Goal: Transaction & Acquisition: Purchase product/service

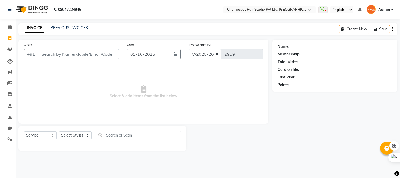
select select "7690"
select select "service"
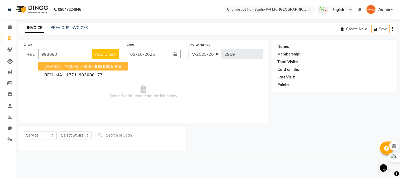
click at [75, 66] on span "[PERSON_NAME] - 5906" at bounding box center [68, 66] width 49 height 5
type input "9930805906"
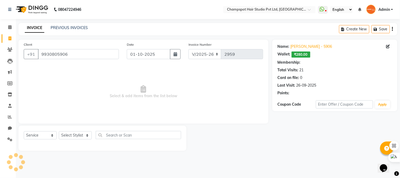
select select "2: Object"
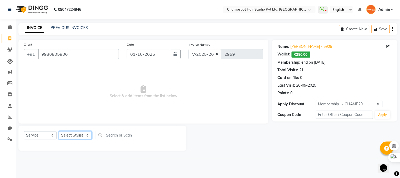
click at [73, 136] on select "Select Stylist Admin [PERSON_NAME] [PERSON_NAME] [PERSON_NAME] [PERSON_NAME] [P…" at bounding box center [75, 135] width 33 height 8
select select "69009"
click at [59, 131] on select "Select Stylist Admin [PERSON_NAME] [PERSON_NAME] [PERSON_NAME] [PERSON_NAME] [P…" at bounding box center [75, 135] width 33 height 8
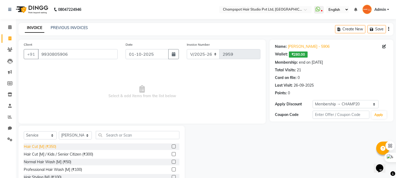
click at [51, 147] on div "Hair Cut [M] (₹350)" at bounding box center [40, 147] width 32 height 6
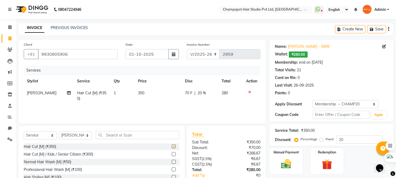
checkbox input "false"
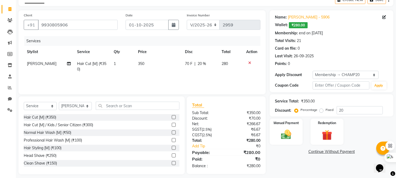
click at [297, 25] on span "₹280.00" at bounding box center [298, 25] width 19 height 6
click at [291, 26] on span "₹280.00" at bounding box center [298, 25] width 19 height 6
click at [333, 131] on img at bounding box center [326, 135] width 17 height 13
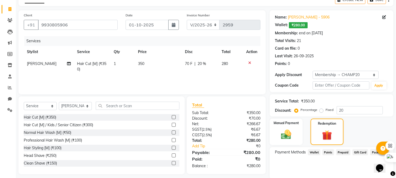
scroll to position [48, 0]
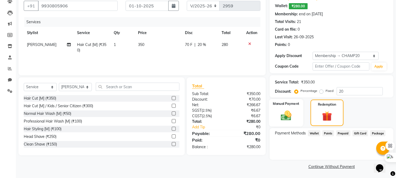
click at [287, 112] on img at bounding box center [286, 116] width 17 height 12
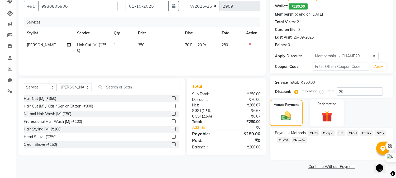
click at [325, 112] on img at bounding box center [326, 116] width 17 height 13
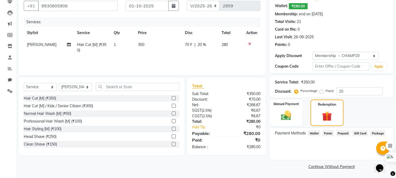
click at [315, 133] on span "Wallet" at bounding box center [314, 133] width 12 height 6
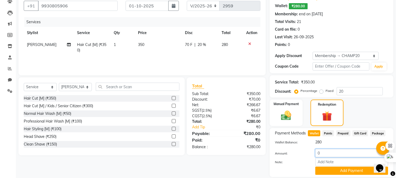
drag, startPoint x: 329, startPoint y: 153, endPoint x: 286, endPoint y: 151, distance: 43.3
click at [293, 152] on div "Amount: 0" at bounding box center [331, 153] width 121 height 9
type input "280"
click at [340, 168] on button "Add Payment" at bounding box center [351, 171] width 73 height 8
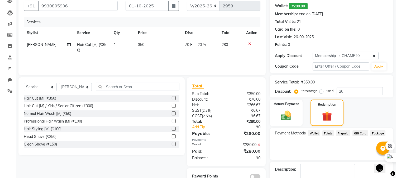
scroll to position [78, 0]
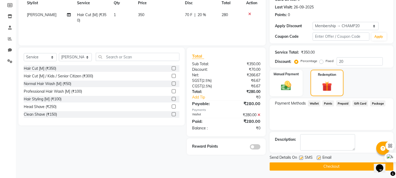
click at [300, 166] on button "Checkout" at bounding box center [332, 166] width 124 height 8
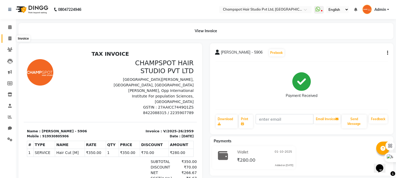
click at [10, 39] on icon at bounding box center [9, 38] width 3 height 4
select select "service"
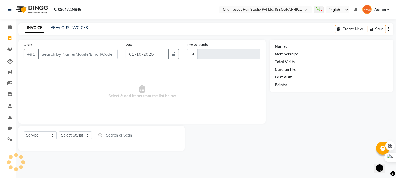
type input "2960"
select select "7690"
click at [65, 133] on select "Select Stylist Admin [PERSON_NAME] [PERSON_NAME] [PERSON_NAME] [PERSON_NAME] [P…" at bounding box center [75, 135] width 33 height 8
select select "70454"
click at [59, 131] on select "Select Stylist Admin [PERSON_NAME] [PERSON_NAME] [PERSON_NAME] [PERSON_NAME] [P…" at bounding box center [75, 135] width 33 height 8
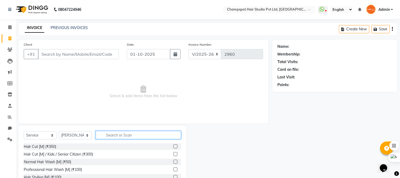
click at [111, 134] on input "text" at bounding box center [138, 135] width 85 height 8
type input "eye"
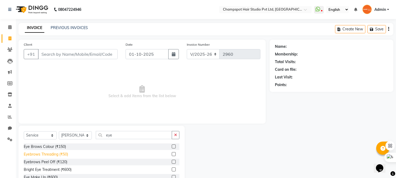
click at [41, 155] on div "Eyebrows Threading (₹50)" at bounding box center [46, 154] width 44 height 6
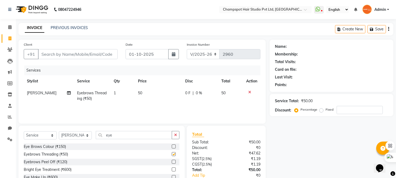
checkbox input "false"
drag, startPoint x: 125, startPoint y: 132, endPoint x: 82, endPoint y: 136, distance: 43.2
click at [82, 136] on div "Select Service Product Membership Package Voucher Prepaid Gift Card Select Styl…" at bounding box center [102, 137] width 156 height 12
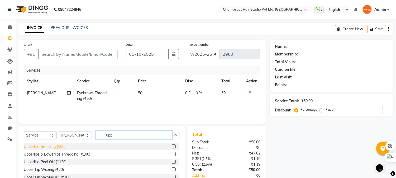
type input "upp"
click at [49, 146] on div "Upperlip Threading (₹50)" at bounding box center [45, 147] width 42 height 6
checkbox input "false"
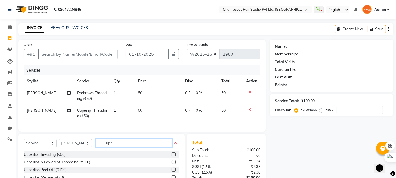
drag, startPoint x: 118, startPoint y: 147, endPoint x: 40, endPoint y: 139, distance: 78.6
click at [55, 139] on div "Select Service Product Membership Package Voucher Prepaid Gift Card Select Styl…" at bounding box center [101, 173] width 166 height 78
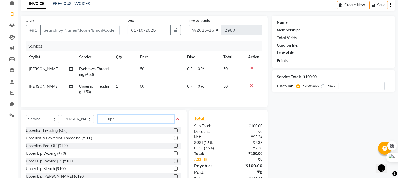
scroll to position [29, 0]
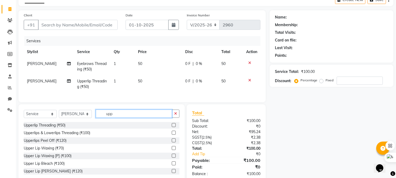
drag, startPoint x: 104, startPoint y: 120, endPoint x: 82, endPoint y: 119, distance: 21.9
click at [89, 120] on div "Select Service Product Membership Package Voucher Prepaid Gift Card Select Styl…" at bounding box center [102, 116] width 156 height 12
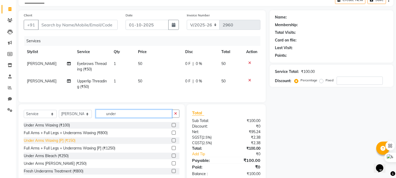
type input "under"
click at [44, 143] on div "Under Arms Waxing [P] (₹150)" at bounding box center [50, 141] width 52 height 6
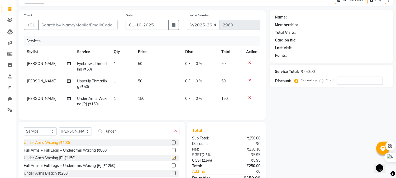
checkbox input "false"
click at [90, 25] on input "Client" at bounding box center [78, 25] width 80 height 10
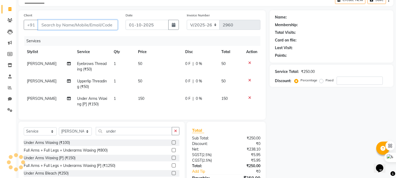
click at [82, 24] on input "Client" at bounding box center [78, 25] width 80 height 10
type input "8"
type input "0"
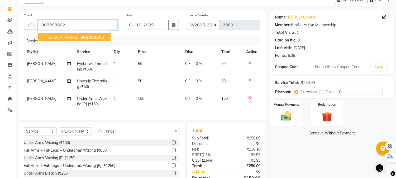
click at [74, 23] on input "808098602" at bounding box center [78, 25] width 80 height 10
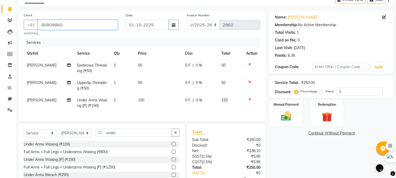
click at [67, 26] on input "80809860" at bounding box center [78, 25] width 80 height 10
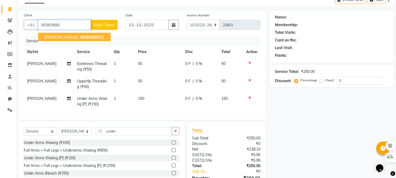
click at [80, 35] on span "8080986" at bounding box center [89, 36] width 18 height 5
type input "808098602"
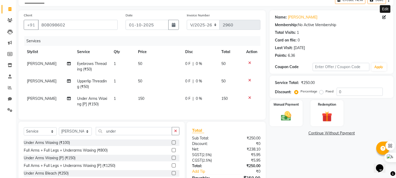
click at [384, 16] on icon at bounding box center [384, 17] width 4 height 4
select select "[DEMOGRAPHIC_DATA]"
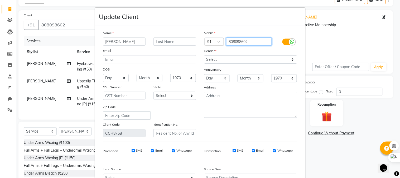
click at [251, 40] on input "808098602" at bounding box center [249, 41] width 46 height 8
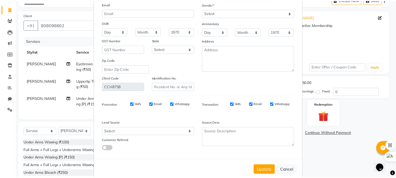
scroll to position [57, 0]
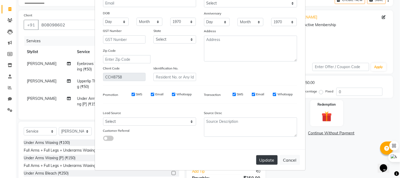
type input "8080986023"
click at [268, 164] on button "Update" at bounding box center [266, 159] width 21 height 9
type input "8080986023"
select select
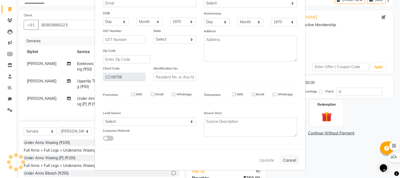
select select
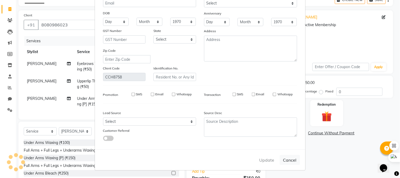
checkbox input "false"
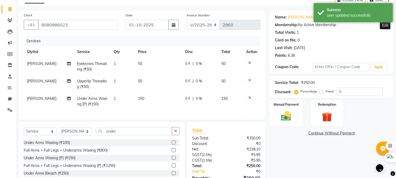
scroll to position [63, 0]
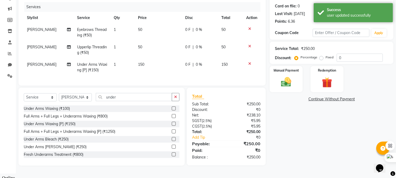
click at [251, 160] on div "₹250.00" at bounding box center [245, 157] width 38 height 6
click at [281, 83] on img at bounding box center [286, 82] width 17 height 12
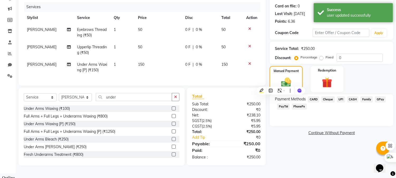
click at [341, 98] on span "UPI" at bounding box center [341, 99] width 8 height 6
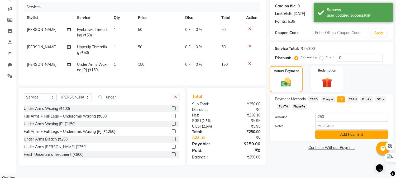
click at [325, 135] on button "Add Payment" at bounding box center [351, 134] width 73 height 8
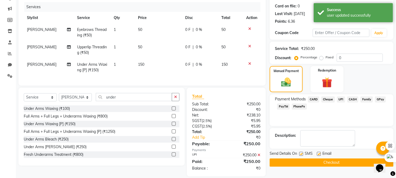
scroll to position [74, 0]
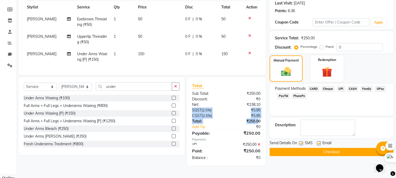
drag, startPoint x: 191, startPoint y: 114, endPoint x: 258, endPoint y: 123, distance: 67.3
click at [258, 123] on div "Total Sub Total: ₹250.00 Discount: ₹0 Net: ₹238.10 SGST ( 2.5% ) ₹5.95 CGST ( 2…" at bounding box center [226, 121] width 68 height 78
click at [256, 113] on div "₹5.95" at bounding box center [245, 110] width 38 height 6
click at [315, 152] on button "Checkout" at bounding box center [332, 152] width 124 height 8
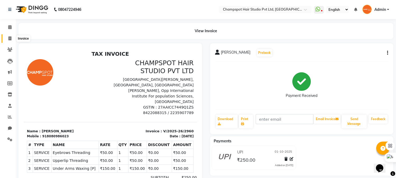
click at [10, 37] on icon at bounding box center [9, 38] width 3 height 4
select select "service"
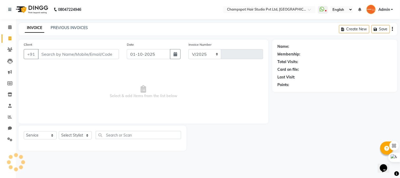
select select "7690"
type input "2961"
click at [79, 57] on input "Client" at bounding box center [78, 54] width 81 height 10
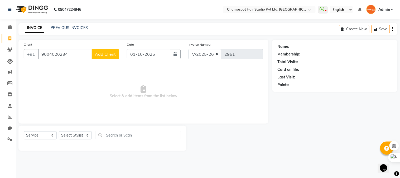
type input "9004020234"
click at [104, 51] on span "Add Client" at bounding box center [105, 53] width 21 height 5
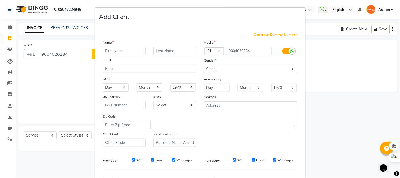
click at [126, 51] on input "text" at bounding box center [124, 51] width 43 height 8
type input "Navile"
click at [207, 72] on select "Select [DEMOGRAPHIC_DATA] [DEMOGRAPHIC_DATA] Other Prefer Not To Say" at bounding box center [250, 69] width 93 height 8
select select "[DEMOGRAPHIC_DATA]"
click at [204, 65] on select "Select [DEMOGRAPHIC_DATA] [DEMOGRAPHIC_DATA] Other Prefer Not To Say" at bounding box center [250, 69] width 93 height 8
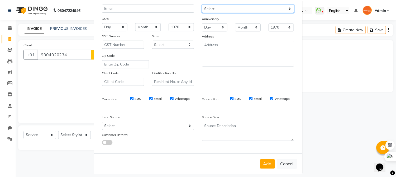
scroll to position [66, 0]
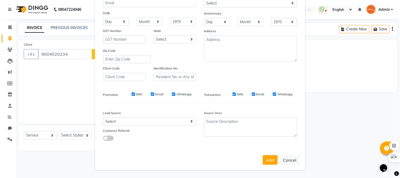
click at [270, 160] on button "Add" at bounding box center [270, 159] width 15 height 9
select select
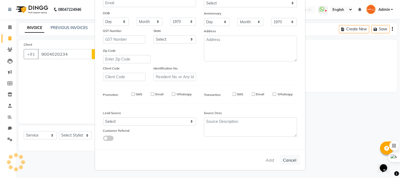
select select
checkbox input "false"
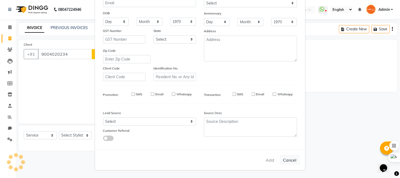
checkbox input "false"
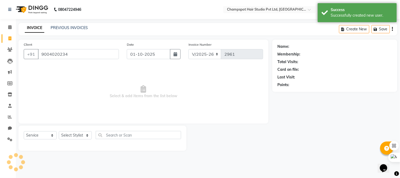
select select "1: Object"
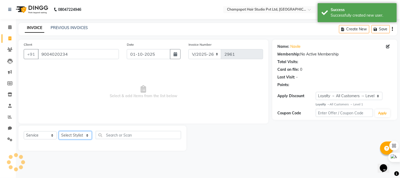
click at [69, 138] on select "Select Stylist Admin [PERSON_NAME] [PERSON_NAME] [PERSON_NAME] [PERSON_NAME] [P…" at bounding box center [75, 135] width 33 height 8
select select "70454"
click at [59, 131] on select "Select Stylist Admin [PERSON_NAME] [PERSON_NAME] [PERSON_NAME] [PERSON_NAME] [P…" at bounding box center [75, 135] width 33 height 8
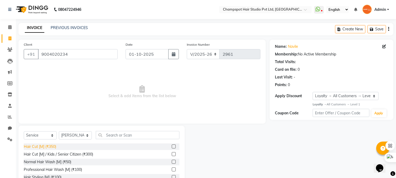
click at [46, 146] on div "Hair Cut [M] (₹350)" at bounding box center [40, 147] width 32 height 6
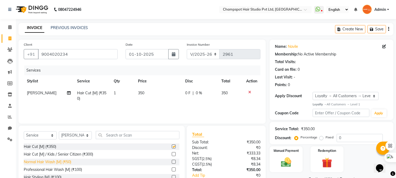
checkbox input "false"
click at [44, 160] on div "Normal Hair Wash [M] (₹50)" at bounding box center [47, 162] width 47 height 6
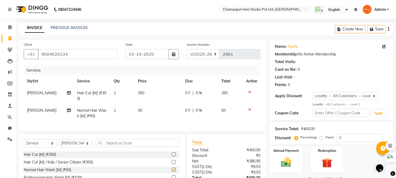
checkbox input "false"
click at [127, 146] on input "text" at bounding box center [138, 143] width 84 height 8
click at [41, 88] on td "[PERSON_NAME]" at bounding box center [49, 95] width 50 height 17
select select "70454"
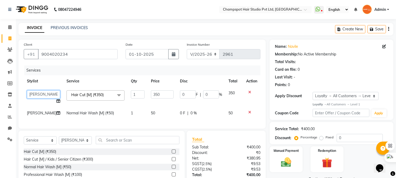
drag, startPoint x: 41, startPoint y: 88, endPoint x: 37, endPoint y: 91, distance: 5.8
click at [37, 91] on select "[PERSON_NAME] [PERSON_NAME] [PERSON_NAME] [PERSON_NAME] [PERSON_NAME]" at bounding box center [43, 94] width 33 height 8
select select "69005"
click at [37, 111] on span "[PERSON_NAME]" at bounding box center [42, 113] width 30 height 5
select select "70454"
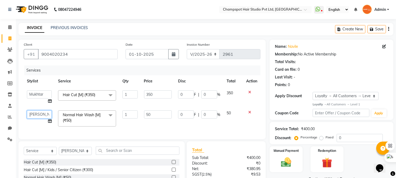
click at [36, 113] on select "[PERSON_NAME] [PERSON_NAME] [PERSON_NAME] [PERSON_NAME] [PERSON_NAME]" at bounding box center [39, 114] width 25 height 8
select select "69005"
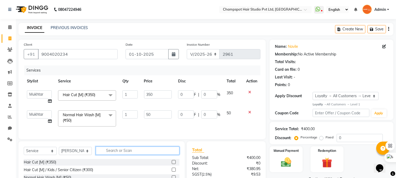
click at [122, 153] on input "text" at bounding box center [138, 150] width 84 height 8
click at [75, 155] on select "Select Stylist Admin [PERSON_NAME] [PERSON_NAME] [PERSON_NAME] [PERSON_NAME] [P…" at bounding box center [75, 151] width 33 height 8
select select "69005"
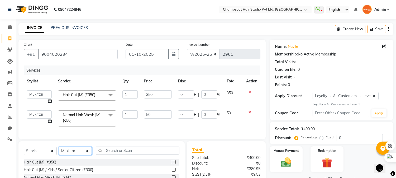
click at [59, 151] on select "Select Stylist Admin [PERSON_NAME] [PERSON_NAME] [PERSON_NAME] [PERSON_NAME] [P…" at bounding box center [75, 151] width 33 height 8
click at [118, 155] on input "text" at bounding box center [138, 150] width 84 height 8
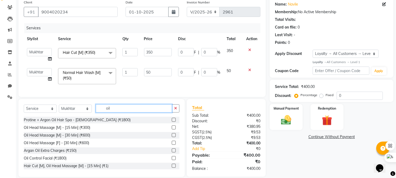
scroll to position [53, 0]
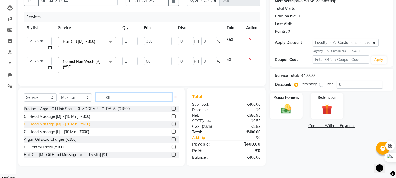
type input "oil"
click at [70, 127] on div "Oil Head Massage [M] - [30 Min] (₹600)" at bounding box center [57, 124] width 66 height 6
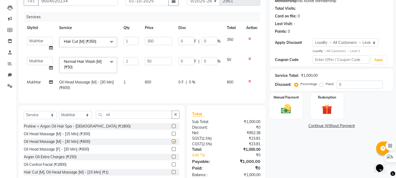
checkbox input "false"
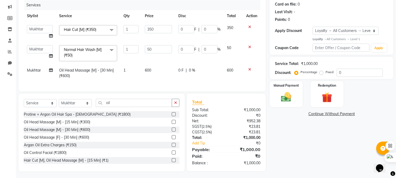
scroll to position [71, 0]
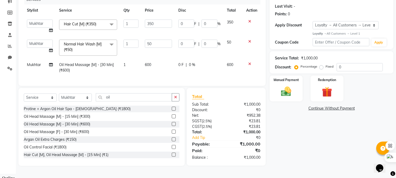
click at [294, 156] on div "Name: Navile Membership: No Active Membership Total Visits: Card on file: 0 Las…" at bounding box center [334, 67] width 128 height 197
click at [249, 160] on div "₹1,000.00" at bounding box center [245, 158] width 38 height 6
click at [294, 135] on div "Name: Navile Membership: No Active Membership Total Visits: Card on file: 0 Las…" at bounding box center [334, 67] width 128 height 197
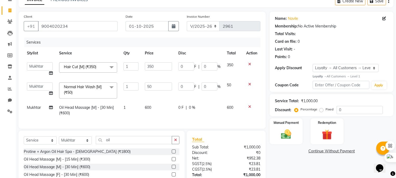
scroll to position [41, 0]
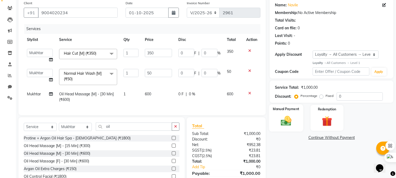
click at [287, 124] on img at bounding box center [286, 121] width 17 height 12
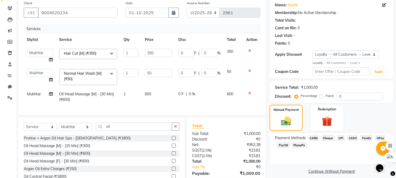
click at [342, 136] on span "UPI" at bounding box center [341, 138] width 8 height 6
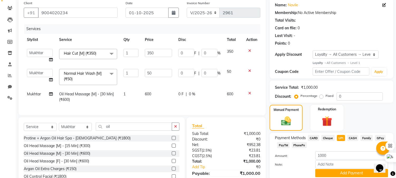
scroll to position [71, 0]
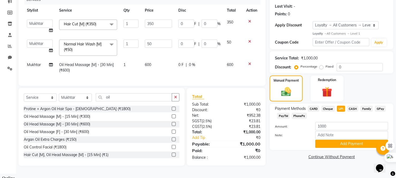
click at [339, 139] on div "Note:" at bounding box center [331, 135] width 121 height 9
click at [339, 144] on button "Add Payment" at bounding box center [351, 144] width 73 height 8
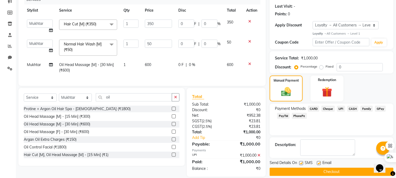
click at [343, 107] on span "UPI" at bounding box center [341, 109] width 8 height 6
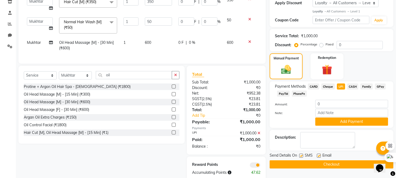
scroll to position [108, 0]
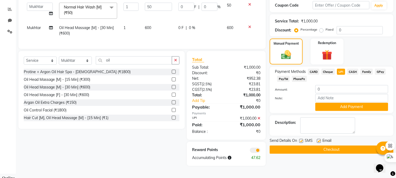
click at [307, 149] on button "Checkout" at bounding box center [332, 149] width 124 height 8
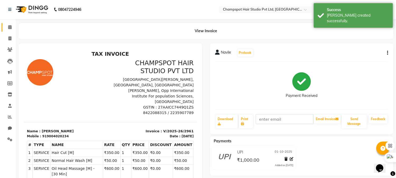
click at [4, 24] on link "Calendar" at bounding box center [8, 27] width 13 height 9
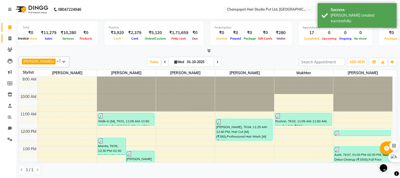
click at [8, 36] on span at bounding box center [9, 39] width 9 height 6
select select "7690"
select select "service"
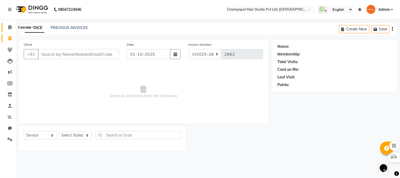
click at [11, 25] on icon at bounding box center [9, 27] width 3 height 4
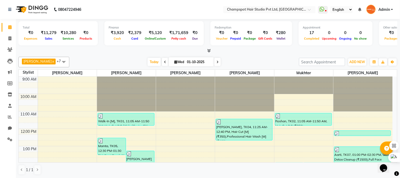
click at [217, 61] on icon at bounding box center [218, 61] width 2 height 3
type input "02-10-2025"
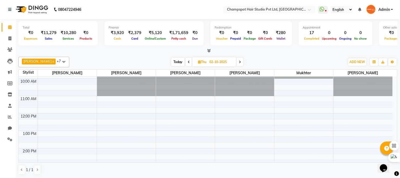
scroll to position [29, 0]
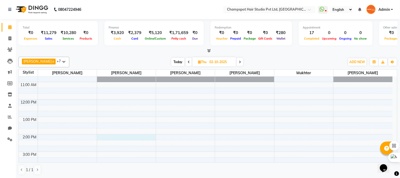
click at [127, 136] on div "9:00 AM 10:00 AM 11:00 AM 12:00 PM 1:00 PM 2:00 PM 3:00 PM 4:00 PM 5:00 PM 6:00…" at bounding box center [206, 160] width 374 height 226
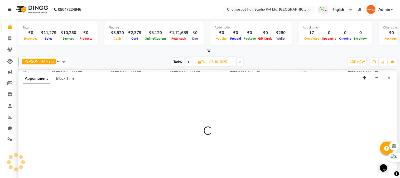
select select "69009"
select select "840"
select select "tentative"
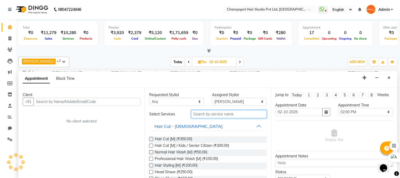
click at [207, 115] on input "text" at bounding box center [229, 114] width 76 height 8
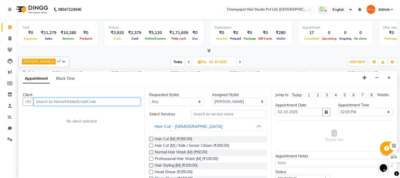
click at [47, 99] on input "text" at bounding box center [87, 102] width 107 height 8
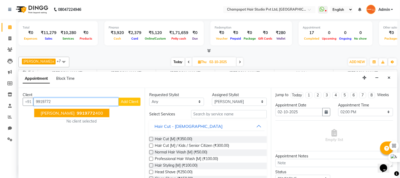
click at [77, 114] on span "9919772" at bounding box center [86, 112] width 18 height 5
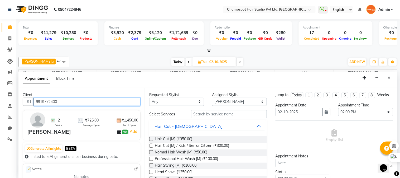
type input "9919772400"
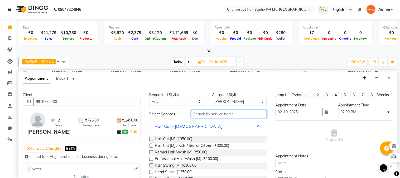
click at [217, 113] on input "text" at bounding box center [229, 114] width 76 height 8
type input "3"
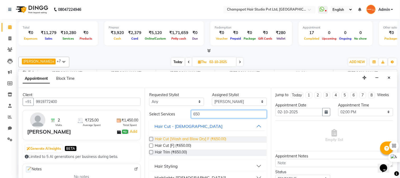
type input "650"
click at [180, 138] on span "Hair Cut [Wash and Blow Dry] F (₹650.00)" at bounding box center [191, 139] width 72 height 7
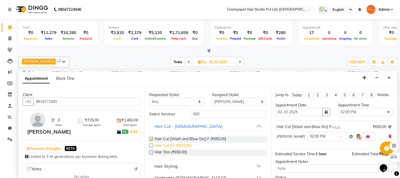
checkbox input "false"
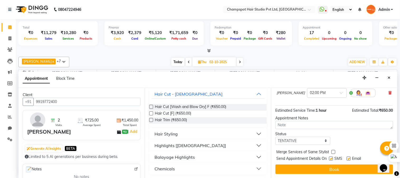
scroll to position [32, 0]
click at [301, 141] on select "Select TENTATIVE CONFIRM UPCOMING" at bounding box center [303, 141] width 55 height 8
select select "confirm booking"
click at [276, 137] on select "Select TENTATIVE CONFIRM UPCOMING" at bounding box center [303, 141] width 55 height 8
click at [312, 81] on div "Appointment Block Time" at bounding box center [207, 80] width 379 height 16
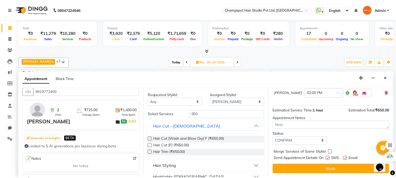
scroll to position [0, 0]
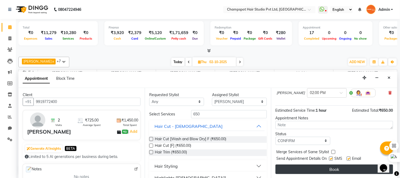
click at [317, 168] on button "Book" at bounding box center [335, 168] width 118 height 9
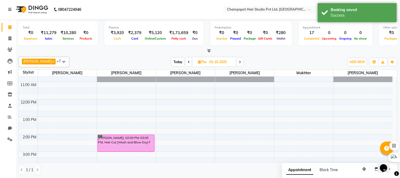
click at [208, 50] on icon at bounding box center [208, 51] width 3 height 4
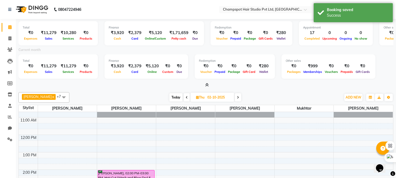
click at [153, 82] on div at bounding box center [205, 85] width 375 height 6
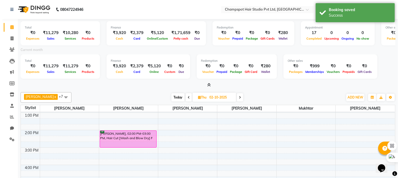
scroll to position [59, 0]
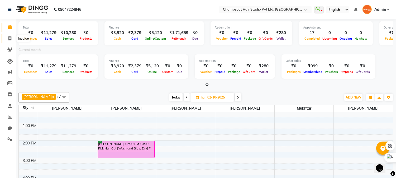
click at [9, 36] on span at bounding box center [9, 39] width 9 height 6
select select "7690"
select select "service"
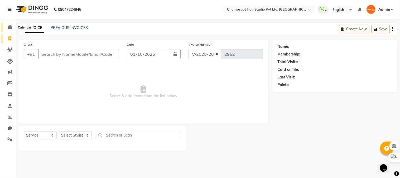
click at [7, 24] on span at bounding box center [9, 27] width 9 height 6
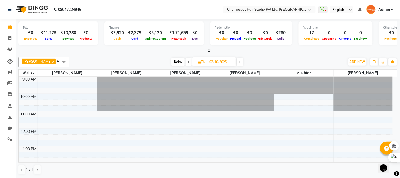
click at [209, 49] on icon at bounding box center [208, 51] width 3 height 4
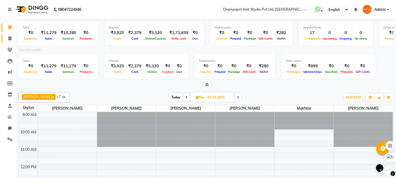
click at [8, 35] on link "Invoice" at bounding box center [8, 38] width 13 height 9
select select "7690"
select select "service"
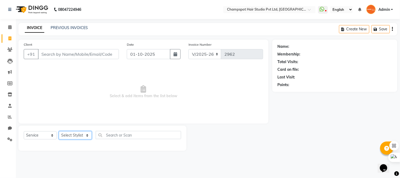
click at [72, 135] on select "Select Stylist Admin [PERSON_NAME] [PERSON_NAME] [PERSON_NAME] [PERSON_NAME] [P…" at bounding box center [75, 135] width 33 height 8
select select "69008"
click at [59, 131] on select "Select Stylist Admin [PERSON_NAME] [PERSON_NAME] [PERSON_NAME] [PERSON_NAME] [P…" at bounding box center [75, 135] width 33 height 8
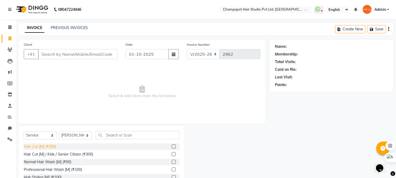
click at [53, 146] on div "Hair Cut [M] (₹350)" at bounding box center [40, 147] width 32 height 6
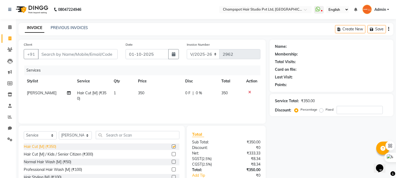
checkbox input "false"
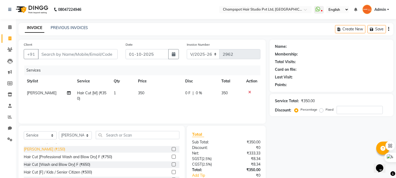
click at [43, 148] on div "[PERSON_NAME] (₹150)" at bounding box center [44, 149] width 41 height 6
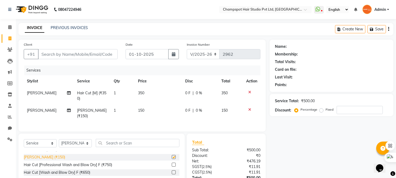
checkbox input "false"
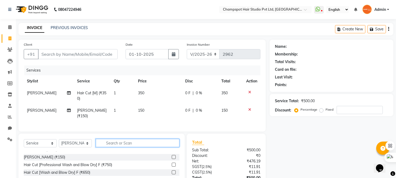
click at [112, 143] on input "text" at bounding box center [138, 143] width 84 height 8
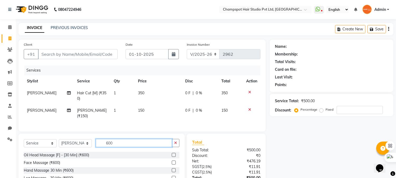
scroll to position [29, 0]
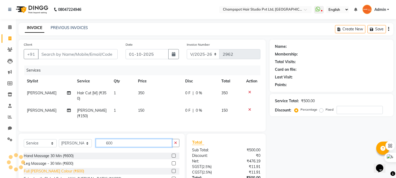
type input "600"
click at [55, 169] on div "Full [PERSON_NAME] Colour (₹600)" at bounding box center [54, 171] width 60 height 6
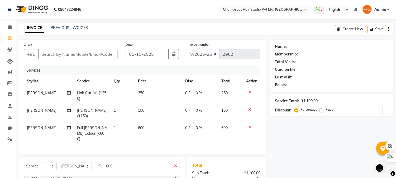
checkbox input "false"
drag, startPoint x: 117, startPoint y: 158, endPoint x: 101, endPoint y: 155, distance: 15.5
click at [101, 162] on input "600" at bounding box center [134, 166] width 76 height 8
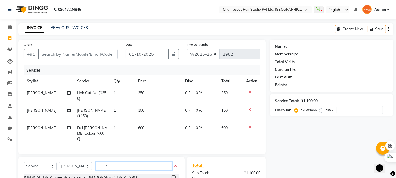
scroll to position [0, 0]
type input "950"
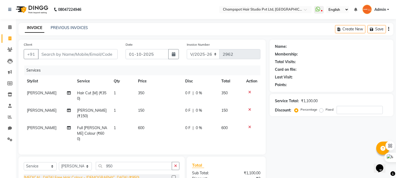
click at [83, 175] on div "[MEDICAL_DATA] Free Hair Colour - [DEMOGRAPHIC_DATA] (₹950)" at bounding box center [82, 178] width 116 height 6
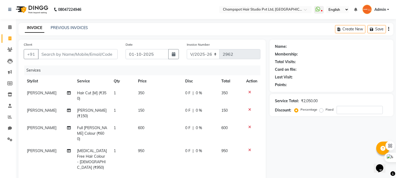
checkbox input "false"
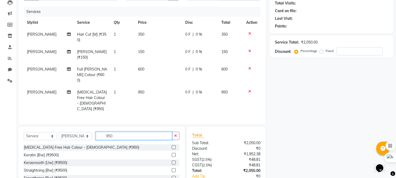
drag, startPoint x: 115, startPoint y: 124, endPoint x: 99, endPoint y: 122, distance: 16.0
click at [99, 132] on input "950" at bounding box center [134, 136] width 76 height 8
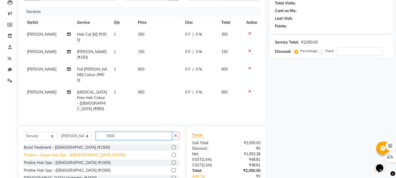
type input "1500"
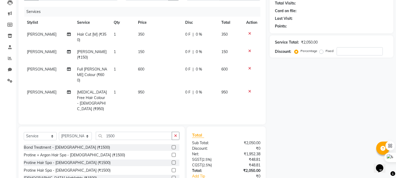
click at [67, 152] on div "Protine + Argon Hair Spa - [DEMOGRAPHIC_DATA] (₹1500)" at bounding box center [74, 155] width 101 height 6
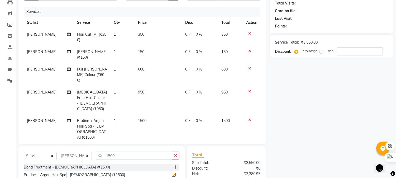
checkbox input "false"
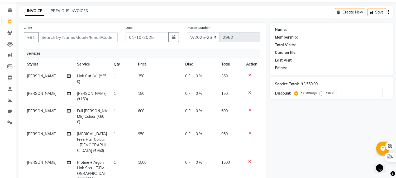
scroll to position [0, 0]
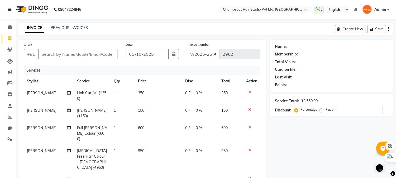
click at [178, 18] on nav "08047224946 Select Location × Champspot Hair Studio Pvt Ltd, Chembur WhatsApp S…" at bounding box center [198, 9] width 396 height 19
click at [67, 50] on input "Client" at bounding box center [78, 54] width 80 height 10
click at [76, 58] on input "Client" at bounding box center [78, 54] width 80 height 10
type input "9"
type input "0"
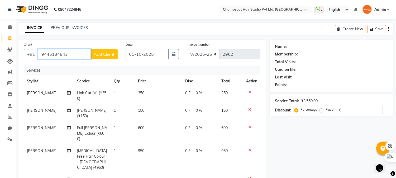
type input "9445134843"
click at [96, 51] on span "Add Client" at bounding box center [104, 53] width 21 height 5
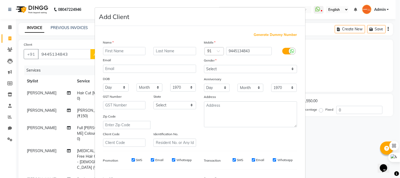
click at [126, 50] on input "text" at bounding box center [124, 51] width 43 height 8
type input "Bharat"
click at [220, 66] on select "Select [DEMOGRAPHIC_DATA] [DEMOGRAPHIC_DATA] Other Prefer Not To Say" at bounding box center [250, 69] width 93 height 8
select select "[DEMOGRAPHIC_DATA]"
click at [204, 65] on select "Select [DEMOGRAPHIC_DATA] [DEMOGRAPHIC_DATA] Other Prefer Not To Say" at bounding box center [250, 69] width 93 height 8
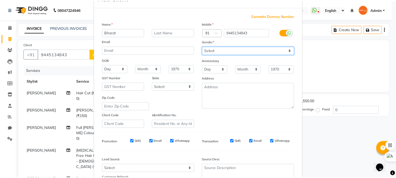
scroll to position [66, 0]
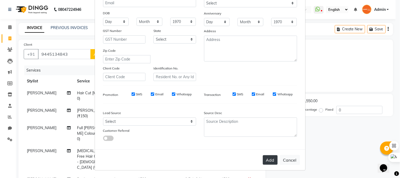
click at [272, 162] on button "Add" at bounding box center [270, 159] width 15 height 9
select select
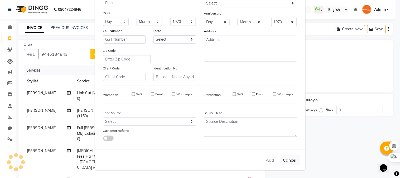
select select
checkbox input "false"
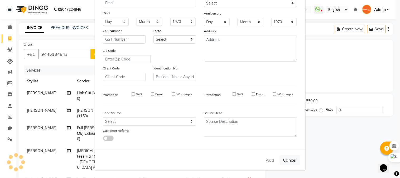
checkbox input "false"
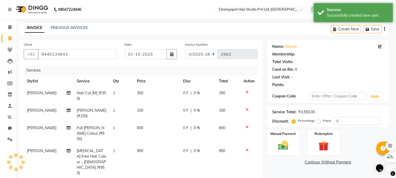
select select "1: Object"
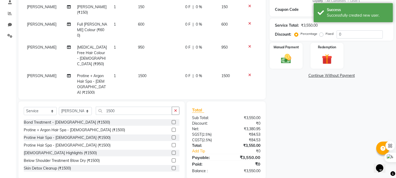
scroll to position [0, 0]
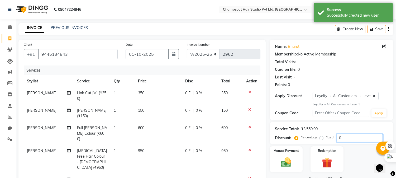
drag, startPoint x: 347, startPoint y: 133, endPoint x: 355, endPoint y: 140, distance: 10.3
click at [351, 136] on div "Service Total: ₹3,550.00 Discount: Percentage Fixed 0" at bounding box center [331, 133] width 113 height 18
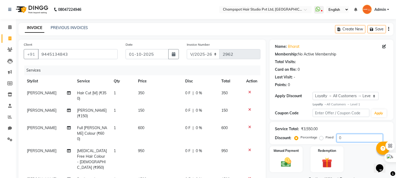
scroll to position [59, 0]
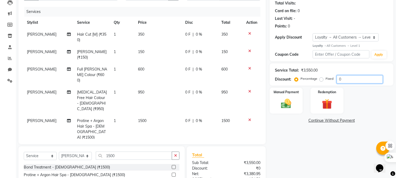
drag, startPoint x: 318, startPoint y: 84, endPoint x: 302, endPoint y: 83, distance: 15.9
click at [302, 83] on div "Percentage Fixed 0" at bounding box center [339, 79] width 87 height 8
type input "20"
click at [275, 160] on div "Name: Bharat Membership: No Active Membership Total Visits: Card on file: 0 Las…" at bounding box center [334, 102] width 128 height 243
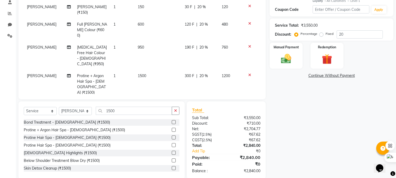
click at [253, 168] on div "₹2,840.00" at bounding box center [245, 171] width 38 height 6
click at [300, 121] on div "Name: Bharat Membership: No Active Membership Total Visits: Card on file: 0 Las…" at bounding box center [334, 57] width 128 height 243
click at [287, 63] on img at bounding box center [286, 59] width 17 height 12
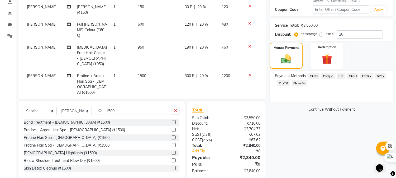
click at [248, 168] on div "₹2,840.00" at bounding box center [245, 171] width 38 height 6
click at [340, 75] on span "UPI" at bounding box center [341, 76] width 8 height 6
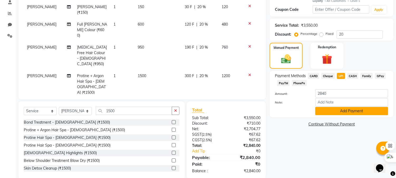
click at [321, 113] on button "Add Payment" at bounding box center [351, 111] width 73 height 8
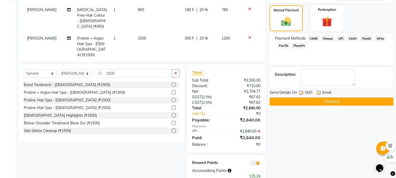
scroll to position [146, 0]
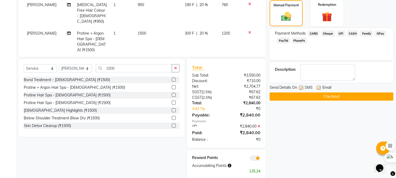
click at [297, 99] on button "Checkout" at bounding box center [332, 96] width 124 height 8
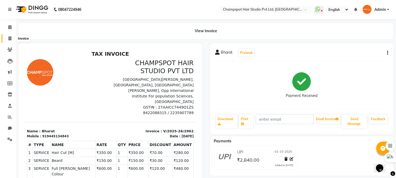
click at [9, 37] on icon at bounding box center [9, 38] width 3 height 4
select select "service"
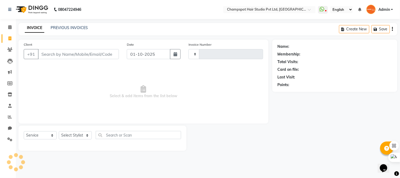
type input "2963"
select select "7690"
click at [76, 133] on select "Select Stylist Admin [PERSON_NAME] [PERSON_NAME] [PERSON_NAME] [PERSON_NAME] [P…" at bounding box center [75, 135] width 33 height 8
select select "69009"
click at [59, 131] on select "Select Stylist Admin [PERSON_NAME] [PERSON_NAME] [PERSON_NAME] [PERSON_NAME] [P…" at bounding box center [75, 135] width 33 height 8
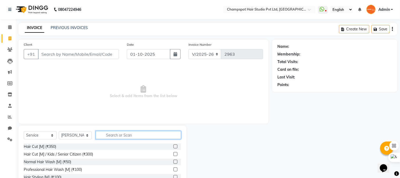
click at [120, 135] on input "text" at bounding box center [138, 135] width 85 height 8
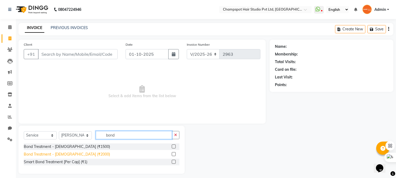
type input "bond"
click at [60, 154] on div "Bond Treatment - [DEMOGRAPHIC_DATA] (₹2000)" at bounding box center [67, 154] width 86 height 6
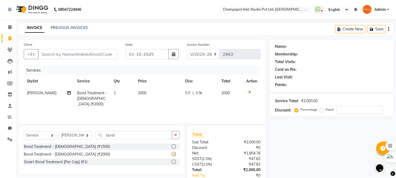
checkbox input "false"
drag, startPoint x: 119, startPoint y: 133, endPoint x: 70, endPoint y: 138, distance: 49.9
click at [70, 138] on div "Select Service Product Membership Package Voucher Prepaid Gift Card Select Styl…" at bounding box center [102, 137] width 156 height 12
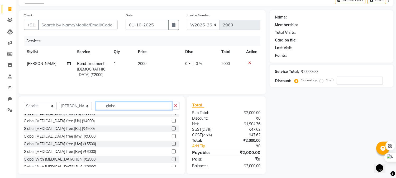
scroll to position [29, 0]
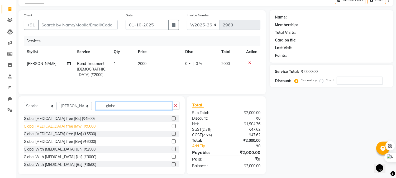
type input "globa"
click at [59, 127] on div "Global [MEDICAL_DATA] free [Mw] (₹5000)" at bounding box center [60, 126] width 73 height 6
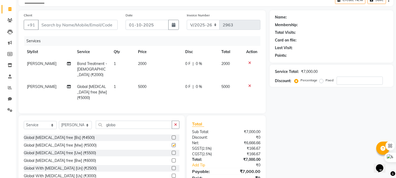
checkbox input "false"
click at [141, 84] on span "5000" at bounding box center [142, 86] width 8 height 5
select select "69009"
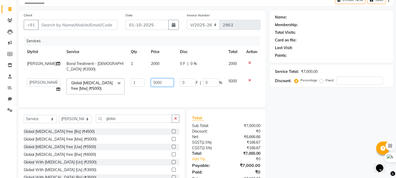
click at [151, 78] on input "5000" at bounding box center [162, 82] width 23 height 8
type input "6000"
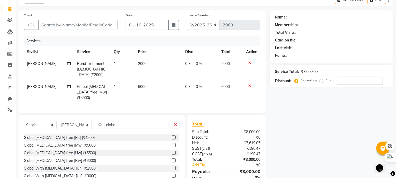
click at [306, 129] on div "Name: Membership: Total Visits: Card on file: Last Visit: Points: Service Total…" at bounding box center [334, 101] width 128 height 183
drag, startPoint x: 127, startPoint y: 121, endPoint x: 73, endPoint y: 124, distance: 55.0
click at [73, 124] on div "Select Service Product Membership Package Voucher Prepaid Gift Card Select Styl…" at bounding box center [102, 127] width 156 height 12
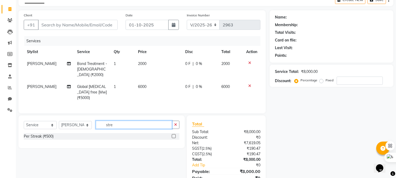
scroll to position [0, 0]
type input "stre"
click at [49, 134] on div "Per Streak (₹500)" at bounding box center [39, 137] width 30 height 6
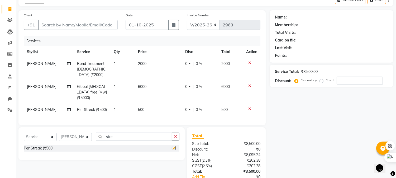
checkbox input "false"
click at [140, 107] on span "500" at bounding box center [141, 109] width 6 height 5
select select "69009"
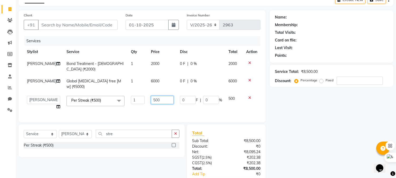
click at [151, 96] on input "500" at bounding box center [162, 100] width 23 height 8
type input "400"
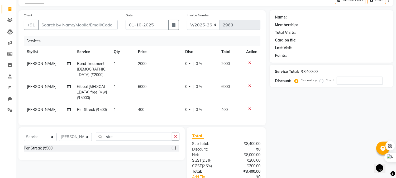
click at [323, 117] on div "Name: Membership: Total Visits: Card on file: Last Visit: Points: Service Total…" at bounding box center [334, 107] width 128 height 194
click at [188, 107] on span "0 F" at bounding box center [187, 110] width 5 height 6
select select "69009"
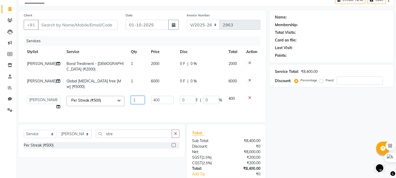
drag, startPoint x: 128, startPoint y: 93, endPoint x: 104, endPoint y: 94, distance: 23.8
click at [104, 94] on tr "Admin [PERSON_NAME] [PERSON_NAME] [PERSON_NAME] [PERSON_NAME] [PERSON_NAME] Per…" at bounding box center [142, 103] width 237 height 20
type input "20"
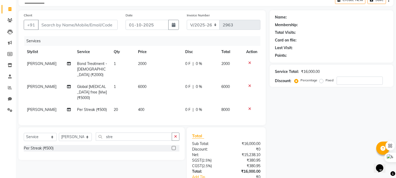
click at [326, 120] on div "Name: Membership: Total Visits: Card on file: Last Visit: Points: Service Total…" at bounding box center [334, 107] width 128 height 194
drag, startPoint x: 126, startPoint y: 135, endPoint x: 54, endPoint y: 131, distance: 72.1
click at [54, 132] on div "Select Service Product Membership Package Voucher Prepaid Gift Card Select Styl…" at bounding box center [102, 138] width 156 height 12
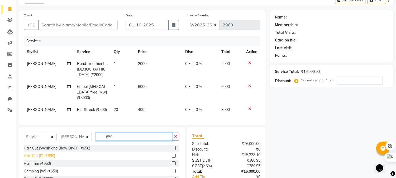
type input "650"
click at [44, 154] on div "Hair Cut [F] (₹650)" at bounding box center [39, 156] width 31 height 6
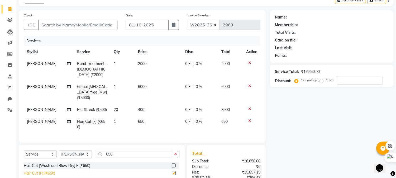
checkbox input "false"
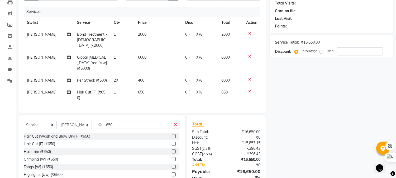
click at [141, 78] on span "400" at bounding box center [141, 80] width 6 height 5
select select "69009"
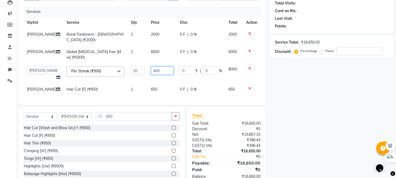
click at [151, 66] on input "400" at bounding box center [162, 70] width 23 height 8
type input "500"
click at [301, 106] on div "Name: Membership: Total Visits: Card on file: Last Visit: Points: Service Total…" at bounding box center [334, 83] width 128 height 204
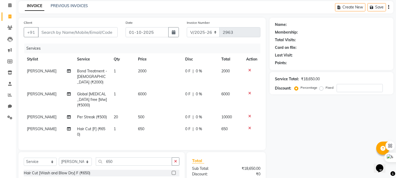
scroll to position [80, 0]
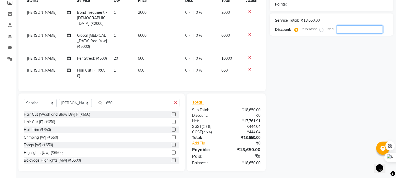
drag, startPoint x: 345, startPoint y: 30, endPoint x: 273, endPoint y: 4, distance: 76.2
click at [343, 30] on input "number" at bounding box center [360, 29] width 46 height 8
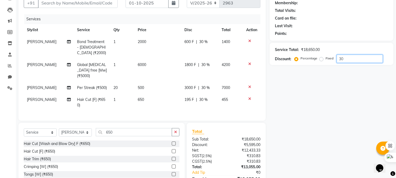
drag, startPoint x: 355, startPoint y: 59, endPoint x: 230, endPoint y: 51, distance: 124.8
click at [258, 56] on div "Client +91 Date [DATE] Invoice Number V/2025 V/[PHONE_NUMBER] Services Stylist …" at bounding box center [206, 94] width 383 height 212
drag, startPoint x: 346, startPoint y: 60, endPoint x: 301, endPoint y: 57, distance: 45.0
click at [301, 57] on div "Percentage Fixed 35" at bounding box center [339, 59] width 87 height 8
type input "38"
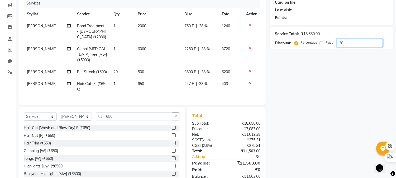
scroll to position [80, 0]
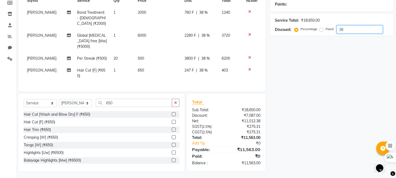
drag, startPoint x: 352, startPoint y: 27, endPoint x: 320, endPoint y: 33, distance: 33.0
click at [320, 33] on div "Service Total: ₹18,650.00 Discount: Percentage Fixed 38" at bounding box center [332, 24] width 124 height 22
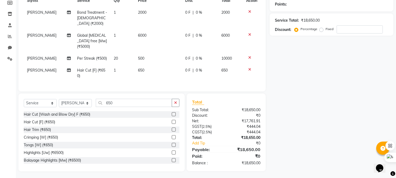
click at [326, 29] on label "Fixed" at bounding box center [330, 29] width 8 height 5
click at [321, 29] on input "Fixed" at bounding box center [323, 29] width 4 height 4
radio input "true"
click at [351, 28] on input "number" at bounding box center [360, 29] width 46 height 8
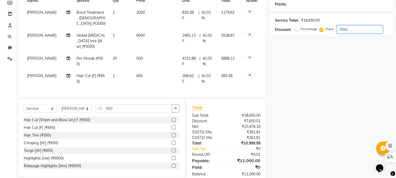
type input "7650"
click at [356, 120] on div "Name: Membership: Total Visits: Card on file: Last Visit: Points: Service Total…" at bounding box center [334, 70] width 128 height 223
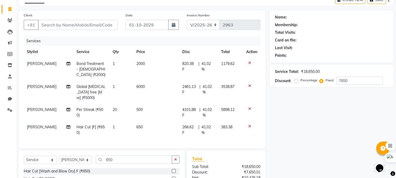
scroll to position [59, 0]
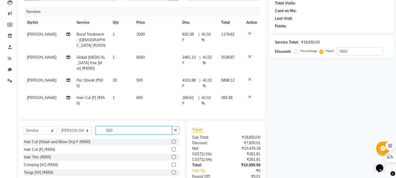
drag, startPoint x: 119, startPoint y: 130, endPoint x: 49, endPoint y: 124, distance: 69.9
click at [49, 124] on div "Select Service Product Membership Package Voucher Prepaid Gift Card Select Styl…" at bounding box center [101, 160] width 166 height 78
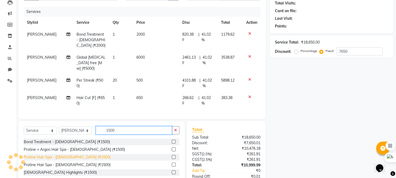
type input "1500"
click at [64, 155] on div "Protine Hair Spa - [DEMOGRAPHIC_DATA] (₹1500)" at bounding box center [67, 157] width 87 height 6
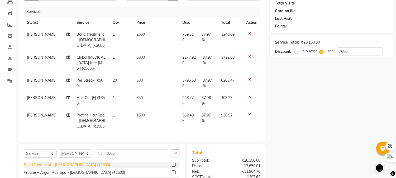
checkbox input "false"
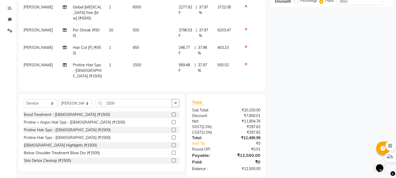
scroll to position [0, 0]
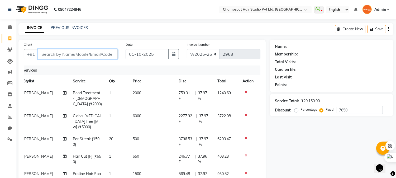
click at [93, 58] on input "Client" at bounding box center [78, 54] width 80 height 10
click at [97, 7] on nav "08047224946 Select Location × Champspot Hair Studio Pvt Ltd, Chembur WhatsApp S…" at bounding box center [198, 9] width 396 height 19
click at [110, 50] on input "Client" at bounding box center [78, 54] width 80 height 10
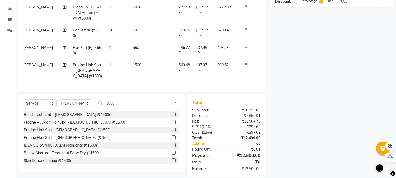
scroll to position [21, 0]
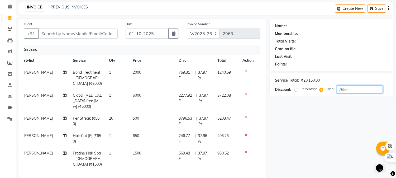
drag, startPoint x: 356, startPoint y: 89, endPoint x: 297, endPoint y: 90, distance: 59.1
click at [297, 90] on div "Percentage Fixed 7650" at bounding box center [339, 89] width 87 height 8
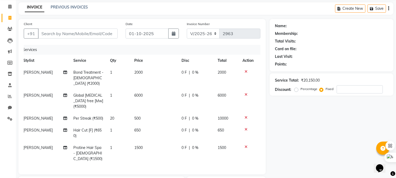
click at [291, 32] on div "Membership:" at bounding box center [286, 34] width 23 height 6
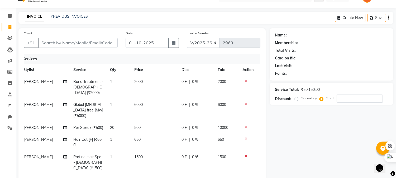
scroll to position [10, 0]
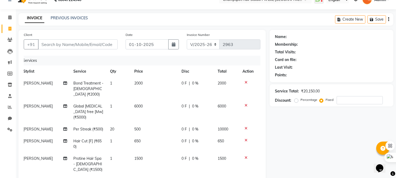
click at [280, 37] on div "Name:" at bounding box center [281, 37] width 12 height 6
click at [279, 37] on div "Name:" at bounding box center [281, 37] width 12 height 6
click at [283, 36] on div "Name:" at bounding box center [281, 37] width 12 height 6
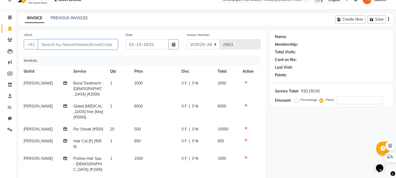
click at [87, 42] on input "Client" at bounding box center [78, 44] width 80 height 10
type input "s"
radio input "true"
type input "0"
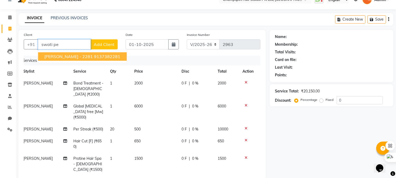
click at [83, 54] on span "[PERSON_NAME] - 2281" at bounding box center [68, 56] width 49 height 5
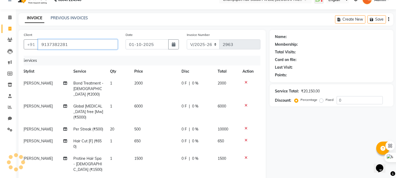
type input "9137382281"
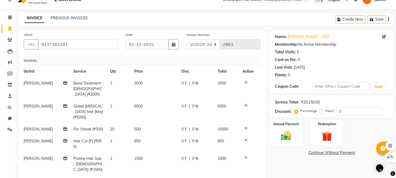
click at [326, 112] on label "Fixed" at bounding box center [330, 110] width 8 height 5
click at [323, 112] on input "Fixed" at bounding box center [323, 111] width 4 height 4
radio input "true"
drag, startPoint x: 332, startPoint y: 113, endPoint x: 317, endPoint y: 113, distance: 15.6
click at [317, 113] on div "Percentage Fixed 0" at bounding box center [339, 111] width 87 height 8
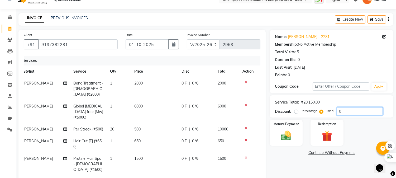
scroll to position [98, 0]
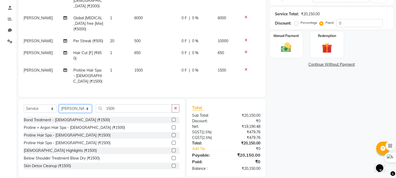
click at [76, 104] on select "Select Stylist Admin [PERSON_NAME] [PERSON_NAME] [PERSON_NAME] [PERSON_NAME] [P…" at bounding box center [75, 108] width 33 height 8
select select "70454"
click at [59, 104] on select "Select Stylist Admin [PERSON_NAME] [PERSON_NAME] [PERSON_NAME] [PERSON_NAME] [P…" at bounding box center [75, 108] width 33 height 8
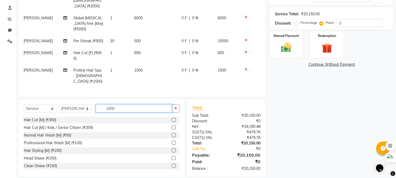
drag, startPoint x: 125, startPoint y: 101, endPoint x: 77, endPoint y: 102, distance: 48.8
click at [78, 104] on div "Select Service Product Membership Package Voucher Prepaid Gift Card Select Styl…" at bounding box center [102, 110] width 156 height 12
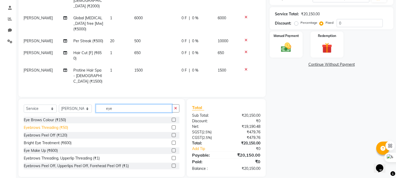
type input "eye"
click at [58, 125] on div "Eyebrows Threading (₹50)" at bounding box center [46, 128] width 44 height 6
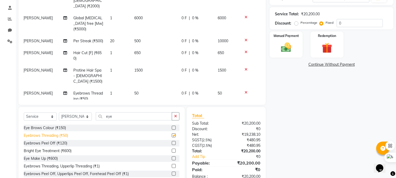
checkbox input "false"
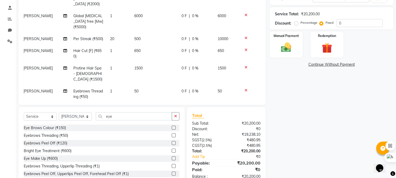
scroll to position [3, 4]
drag, startPoint x: 331, startPoint y: 26, endPoint x: 299, endPoint y: 27, distance: 32.0
click at [301, 27] on div "Service Total: ₹20,200.00 Discount: Percentage Fixed 0" at bounding box center [332, 18] width 124 height 22
paste input "765"
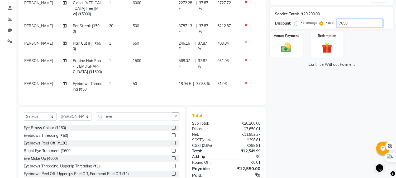
scroll to position [118, 0]
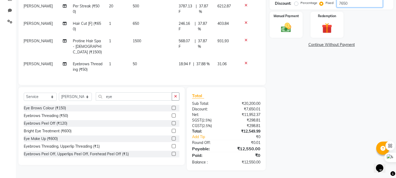
type input "7650"
drag, startPoint x: 241, startPoint y: 149, endPoint x: 261, endPoint y: 151, distance: 19.3
click at [261, 151] on div "₹12,550.00" at bounding box center [245, 148] width 38 height 6
drag, startPoint x: 296, startPoint y: 108, endPoint x: 297, endPoint y: 111, distance: 3.1
click at [296, 108] on div "Name: [PERSON_NAME] - 2281 Membership: No Active Membership Total Visits: 5 Car…" at bounding box center [334, 46] width 128 height 248
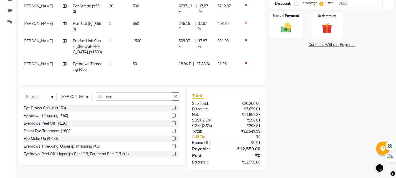
click at [289, 28] on img at bounding box center [286, 28] width 17 height 12
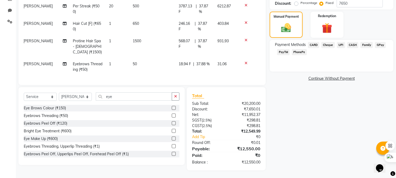
click at [376, 24] on div "Manual Payment Redemption" at bounding box center [332, 25] width 132 height 26
click at [340, 44] on span "UPI" at bounding box center [341, 45] width 8 height 6
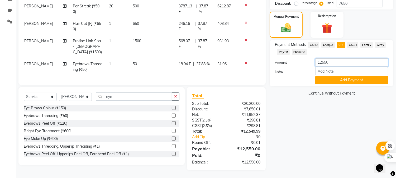
click at [341, 60] on input "12550" at bounding box center [351, 62] width 73 height 8
drag, startPoint x: 340, startPoint y: 61, endPoint x: 288, endPoint y: 59, distance: 52.5
click at [288, 59] on div "Amount: 12550" at bounding box center [331, 62] width 121 height 9
type input "6550"
click at [329, 78] on button "Add Payment" at bounding box center [351, 80] width 73 height 8
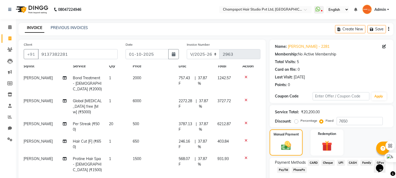
scroll to position [129, 0]
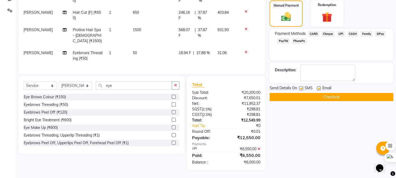
click at [307, 97] on button "Checkout" at bounding box center [332, 97] width 124 height 8
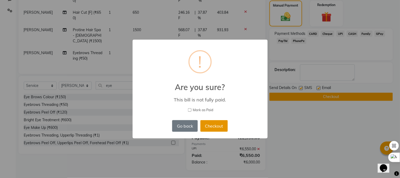
click at [208, 125] on button "Checkout" at bounding box center [214, 126] width 27 height 12
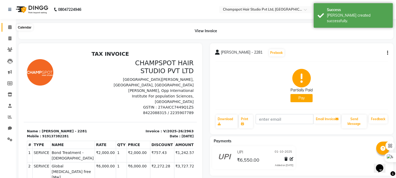
click at [10, 27] on icon at bounding box center [9, 27] width 3 height 4
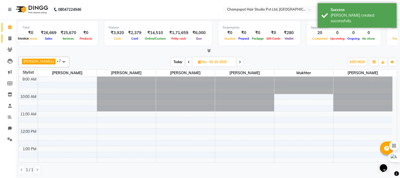
click at [7, 36] on span at bounding box center [9, 39] width 9 height 6
select select "service"
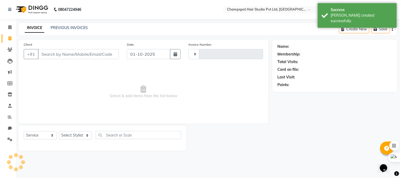
type input "2964"
select select "7690"
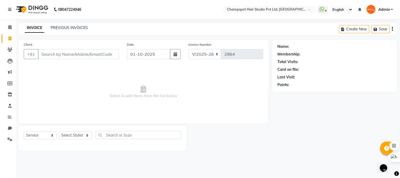
click at [381, 29] on main "INVOICE PREVIOUS INVOICES Create New Save Client +91 Date [DATE] Invoice Number…" at bounding box center [208, 91] width 384 height 136
click at [310, 115] on div "Name: Membership: Total Visits: Card on file: Last Visit: Points:" at bounding box center [337, 95] width 129 height 111
click at [81, 134] on select "Select Stylist Admin [PERSON_NAME] [PERSON_NAME] [PERSON_NAME] [PERSON_NAME] [P…" at bounding box center [75, 135] width 33 height 8
select select "70454"
click at [59, 131] on select "Select Stylist Admin [PERSON_NAME] [PERSON_NAME] [PERSON_NAME] [PERSON_NAME] [P…" at bounding box center [75, 135] width 33 height 8
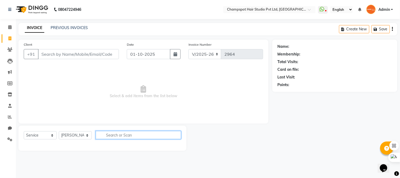
click at [122, 131] on input "text" at bounding box center [138, 135] width 85 height 8
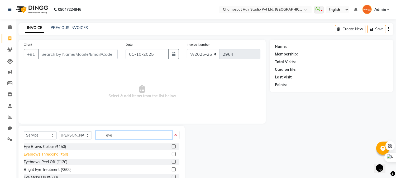
type input "eye"
click at [60, 154] on div "Eyebrows Threading (₹50)" at bounding box center [46, 154] width 44 height 6
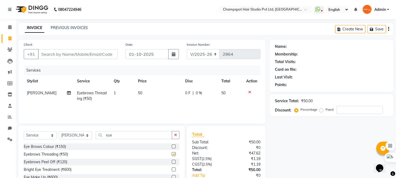
checkbox input "false"
click at [115, 134] on input "eye" at bounding box center [134, 135] width 76 height 8
type input "e"
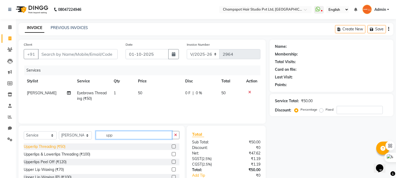
type input "upp"
click at [54, 145] on div "Upperlip Threading (₹50)" at bounding box center [45, 147] width 42 height 6
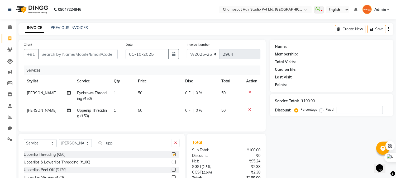
checkbox input "false"
click at [73, 55] on input "Client" at bounding box center [78, 54] width 80 height 10
type input "9"
type input "0"
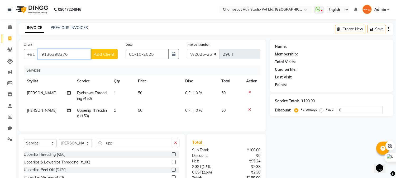
type input "9136398376"
click at [104, 55] on span "Add Client" at bounding box center [104, 53] width 21 height 5
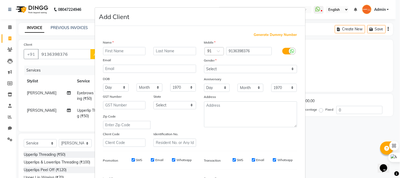
click at [111, 51] on input "text" at bounding box center [124, 51] width 43 height 8
type input "n"
type input "[PERSON_NAME]"
click at [289, 69] on select "Select [DEMOGRAPHIC_DATA] [DEMOGRAPHIC_DATA] Other Prefer Not To Say" at bounding box center [250, 69] width 93 height 8
select select "[DEMOGRAPHIC_DATA]"
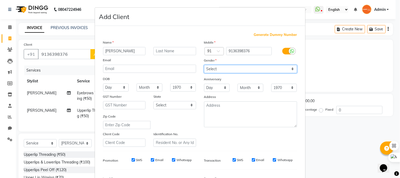
click at [204, 65] on select "Select [DEMOGRAPHIC_DATA] [DEMOGRAPHIC_DATA] Other Prefer Not To Say" at bounding box center [250, 69] width 93 height 8
click at [313, 141] on ngb-modal-window "Add Client Generate Dummy Number Name [PERSON_NAME] Email DOB Day 01 02 03 04 0…" at bounding box center [200, 89] width 400 height 178
click at [326, 148] on ngb-modal-window "Add Client Generate Dummy Number Name [PERSON_NAME] Email DOB Day 01 02 03 04 0…" at bounding box center [200, 89] width 400 height 178
click at [349, 81] on ngb-modal-window "Add Client Generate Dummy Number Name [PERSON_NAME] Email DOB Day 01 02 03 04 0…" at bounding box center [200, 89] width 400 height 178
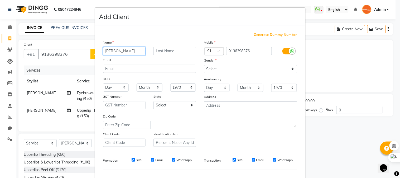
click at [118, 50] on input "[PERSON_NAME]" at bounding box center [124, 51] width 43 height 8
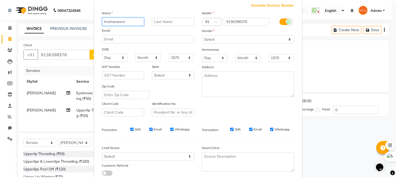
scroll to position [66, 0]
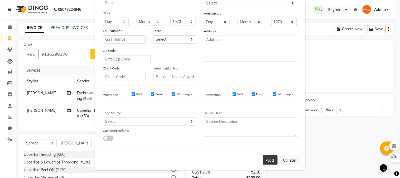
type input "krishanaveni"
click at [267, 159] on button "Add" at bounding box center [270, 159] width 15 height 9
select select
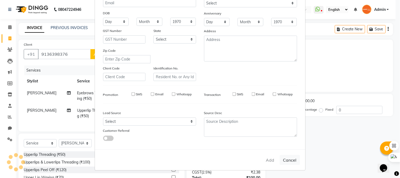
select select
checkbox input "false"
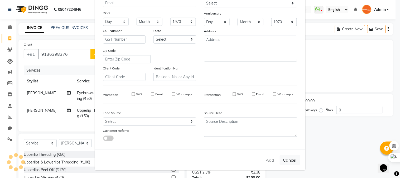
checkbox input "false"
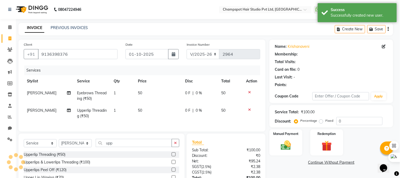
select select "1: Object"
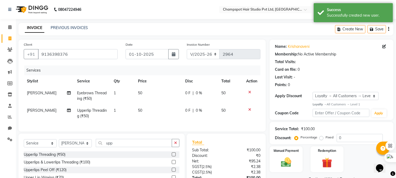
scroll to position [29, 0]
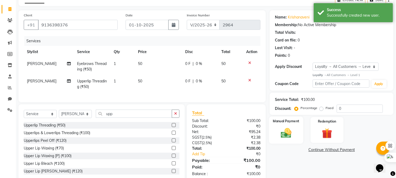
click at [294, 130] on img at bounding box center [286, 133] width 17 height 12
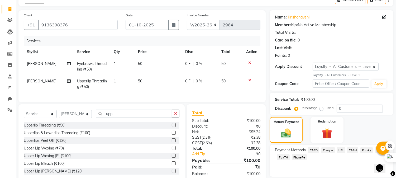
click at [341, 149] on span "UPI" at bounding box center [341, 150] width 8 height 6
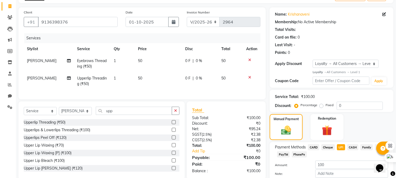
scroll to position [61, 0]
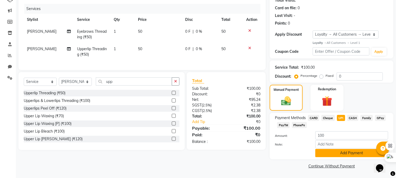
click at [339, 155] on button "Add Payment" at bounding box center [351, 153] width 73 height 8
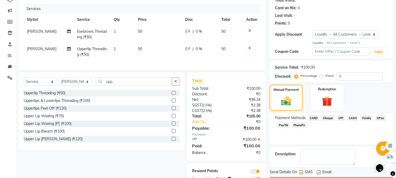
scroll to position [83, 0]
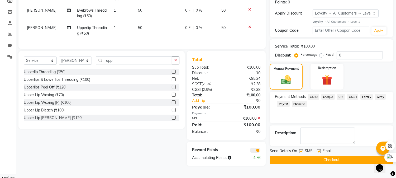
click at [315, 161] on button "Checkout" at bounding box center [332, 160] width 124 height 8
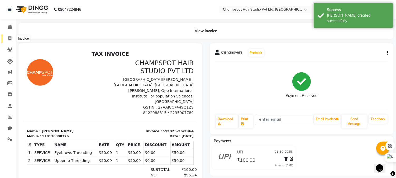
click at [8, 38] on icon at bounding box center [9, 38] width 3 height 4
select select "7690"
select select "service"
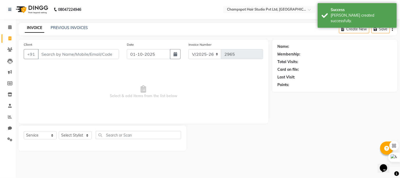
drag, startPoint x: 83, startPoint y: 54, endPoint x: 34, endPoint y: 3, distance: 71.1
click at [83, 54] on input "Client" at bounding box center [78, 54] width 81 height 10
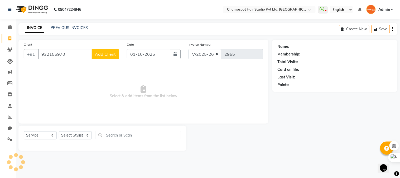
type input "9321559704"
click at [51, 53] on input "9321559704" at bounding box center [65, 54] width 54 height 10
type input "9321559704"
click at [109, 54] on span "Add Client" at bounding box center [105, 53] width 21 height 5
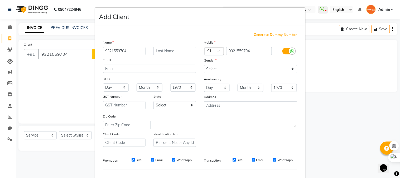
type input "9321559704"
drag, startPoint x: 215, startPoint y: 68, endPoint x: 215, endPoint y: 72, distance: 4.0
click at [215, 68] on select "Select [DEMOGRAPHIC_DATA] [DEMOGRAPHIC_DATA] Other Prefer Not To Say" at bounding box center [250, 69] width 93 height 8
select select "[DEMOGRAPHIC_DATA]"
click at [204, 65] on select "Select [DEMOGRAPHIC_DATA] [DEMOGRAPHIC_DATA] Other Prefer Not To Say" at bounding box center [250, 69] width 93 height 8
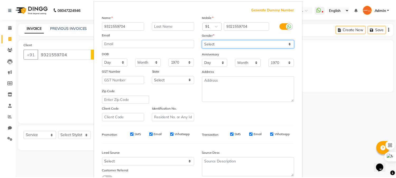
scroll to position [66, 0]
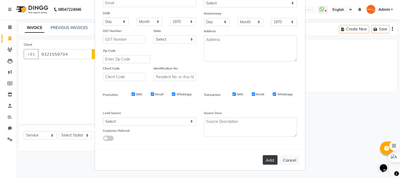
click at [264, 160] on button "Add" at bounding box center [270, 159] width 15 height 9
select select
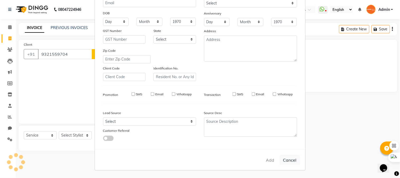
select select
checkbox input "false"
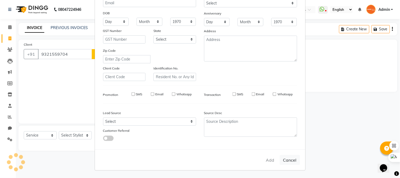
checkbox input "false"
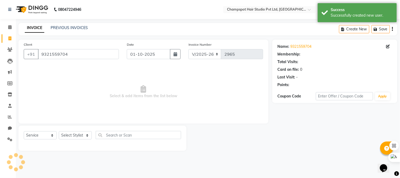
select select "1: Object"
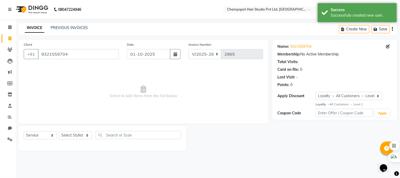
click at [57, 135] on div "Select Service Product Membership Package Voucher Prepaid Gift Card Select Styl…" at bounding box center [103, 137] width 158 height 12
click at [77, 136] on select "Select Stylist Admin [PERSON_NAME] [PERSON_NAME] [PERSON_NAME] [PERSON_NAME] [P…" at bounding box center [75, 135] width 33 height 8
select select "69489"
click at [59, 131] on select "Select Stylist Admin [PERSON_NAME] [PERSON_NAME] [PERSON_NAME] [PERSON_NAME] [P…" at bounding box center [75, 135] width 33 height 8
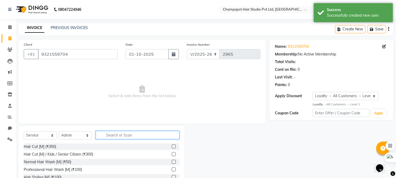
click at [117, 132] on input "text" at bounding box center [138, 135] width 84 height 8
type input "eye"
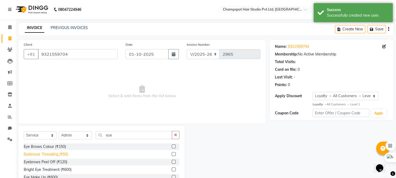
click at [66, 153] on div "Eyebrows Threading (₹50)" at bounding box center [46, 154] width 44 height 6
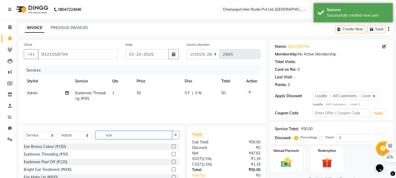
drag, startPoint x: 122, startPoint y: 136, endPoint x: 65, endPoint y: 136, distance: 56.7
click at [65, 136] on div "Select Service Product Membership Package Voucher Prepaid Gift Card Select Styl…" at bounding box center [102, 137] width 156 height 12
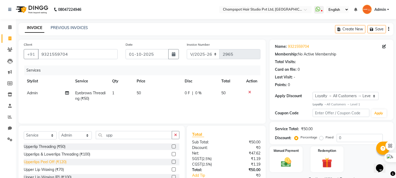
click at [55, 160] on div "Upperlips Peel Off (₹120)" at bounding box center [45, 162] width 43 height 6
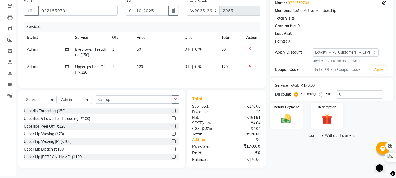
scroll to position [46, 0]
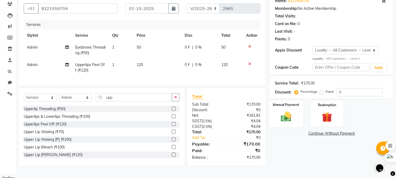
click at [283, 122] on div "Manual Payment" at bounding box center [286, 113] width 34 height 27
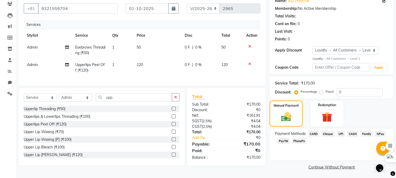
click at [339, 136] on span "UPI" at bounding box center [341, 134] width 8 height 6
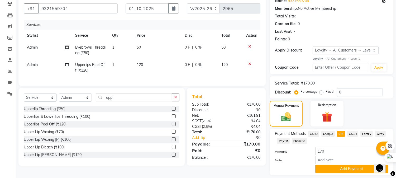
scroll to position [61, 0]
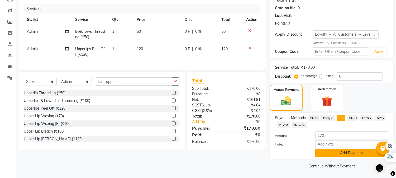
click at [359, 156] on button "Add Payment" at bounding box center [351, 153] width 73 height 8
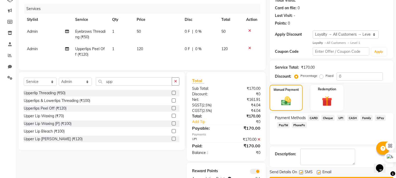
scroll to position [83, 0]
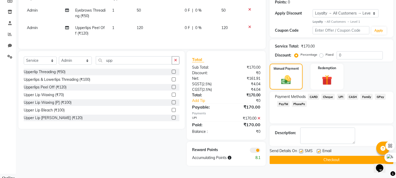
click at [318, 159] on button "Checkout" at bounding box center [332, 160] width 124 height 8
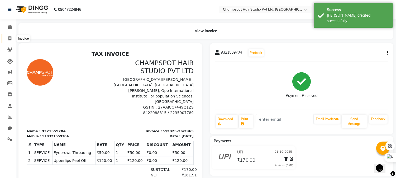
click at [11, 39] on icon at bounding box center [9, 38] width 3 height 4
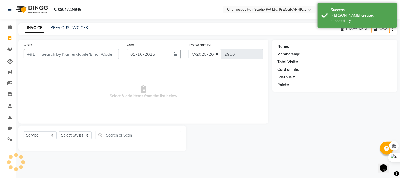
drag, startPoint x: 53, startPoint y: 52, endPoint x: 77, endPoint y: 3, distance: 54.2
click at [53, 52] on input "Client" at bounding box center [78, 54] width 81 height 10
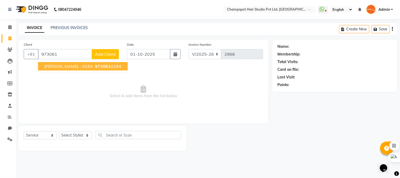
click at [94, 65] on ngb-highlight "973061 0184" at bounding box center [107, 66] width 27 height 5
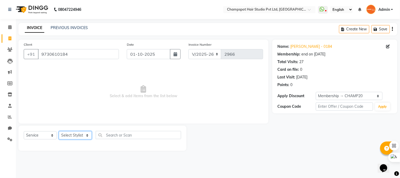
click at [69, 135] on select "Select Stylist Admin [PERSON_NAME] [PERSON_NAME] [PERSON_NAME] [PERSON_NAME] [P…" at bounding box center [75, 135] width 33 height 8
click at [59, 131] on select "Select Stylist Admin [PERSON_NAME] [PERSON_NAME] [PERSON_NAME] [PERSON_NAME] [P…" at bounding box center [75, 135] width 33 height 8
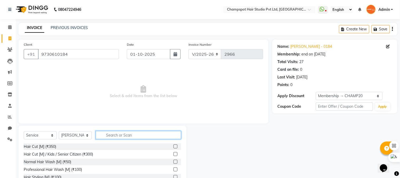
click at [115, 138] on input "text" at bounding box center [138, 135] width 85 height 8
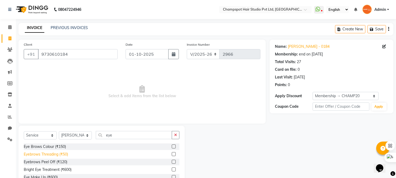
click at [57, 152] on div "Eyebrows Threading (₹50)" at bounding box center [46, 154] width 44 height 6
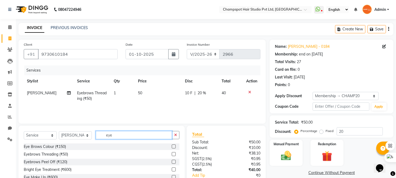
drag, startPoint x: 102, startPoint y: 132, endPoint x: 81, endPoint y: 134, distance: 20.9
click at [87, 134] on div "Select Service Product Membership Package Voucher Prepaid Gift Card Select Styl…" at bounding box center [102, 137] width 156 height 12
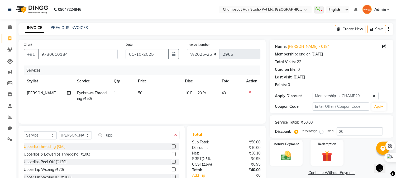
click at [55, 147] on div "Upperlip Threading (₹50)" at bounding box center [45, 147] width 42 height 6
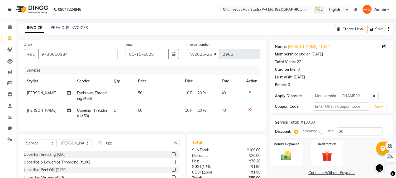
scroll to position [46, 0]
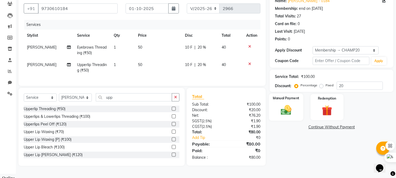
click at [276, 113] on div "Manual Payment" at bounding box center [286, 106] width 34 height 27
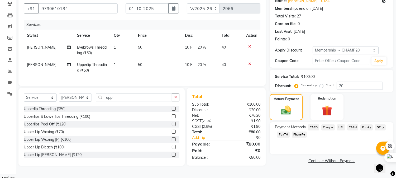
click at [339, 128] on span "UPI" at bounding box center [341, 127] width 8 height 6
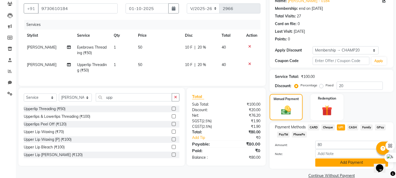
scroll to position [55, 0]
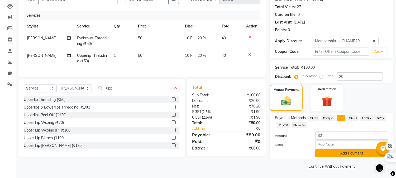
click at [340, 152] on button "Add Payment" at bounding box center [351, 153] width 73 height 8
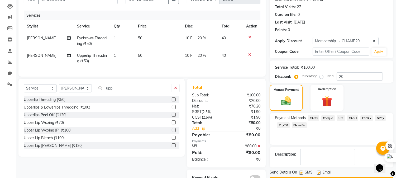
scroll to position [75, 0]
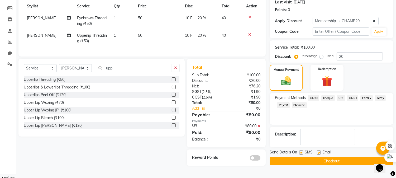
click at [314, 161] on button "Checkout" at bounding box center [332, 161] width 124 height 8
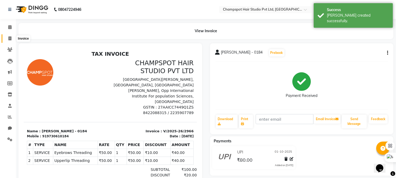
click at [11, 37] on icon at bounding box center [9, 38] width 3 height 4
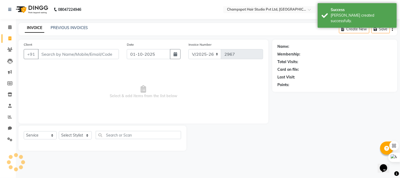
drag, startPoint x: 67, startPoint y: 55, endPoint x: 52, endPoint y: 30, distance: 28.7
click at [67, 54] on input "Client" at bounding box center [78, 54] width 81 height 10
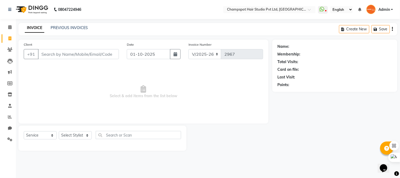
click at [73, 52] on input "Client" at bounding box center [78, 54] width 81 height 10
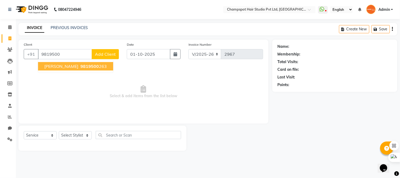
click at [65, 68] on span "[PERSON_NAME]" at bounding box center [61, 66] width 34 height 5
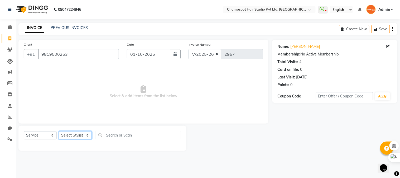
click at [75, 138] on select "Select Stylist Admin [PERSON_NAME] [PERSON_NAME] [PERSON_NAME] [PERSON_NAME] [P…" at bounding box center [75, 135] width 33 height 8
click at [59, 131] on select "Select Stylist Admin [PERSON_NAME] [PERSON_NAME] [PERSON_NAME] [PERSON_NAME] [P…" at bounding box center [75, 135] width 33 height 8
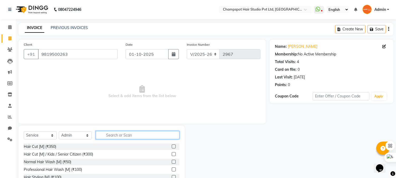
click at [116, 135] on input "text" at bounding box center [138, 135] width 84 height 8
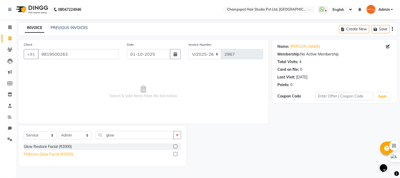
click at [64, 154] on div "Platinum Glow Facial (₹2000)" at bounding box center [48, 154] width 49 height 6
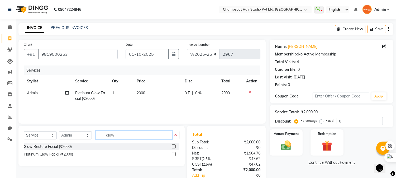
drag, startPoint x: 124, startPoint y: 135, endPoint x: 61, endPoint y: 132, distance: 63.1
click at [61, 132] on div "Select Service Product Membership Package Voucher Prepaid Gift Card Select Styl…" at bounding box center [102, 137] width 156 height 12
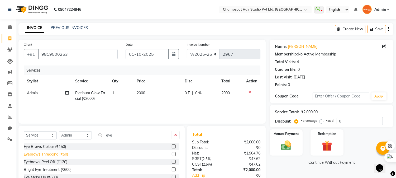
click at [43, 153] on div "Eyebrows Threading (₹50)" at bounding box center [46, 154] width 44 height 6
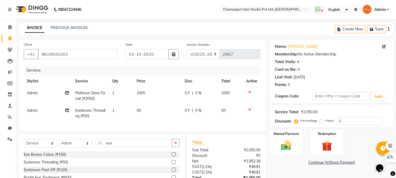
scroll to position [45, 0]
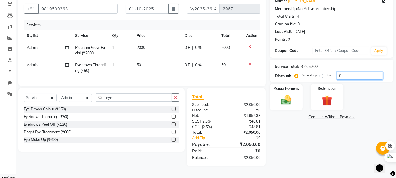
drag, startPoint x: 349, startPoint y: 75, endPoint x: 262, endPoint y: 80, distance: 86.9
click at [263, 80] on div "Client [PHONE_NUMBER] Date [DATE] Invoice Number V/2025 V/[PHONE_NUMBER] Servic…" at bounding box center [206, 80] width 383 height 172
click at [248, 46] on icon at bounding box center [249, 47] width 3 height 4
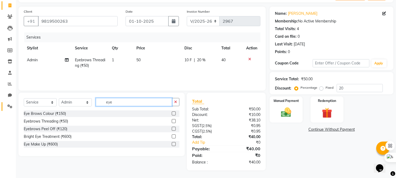
drag, startPoint x: 124, startPoint y: 103, endPoint x: 3, endPoint y: 106, distance: 121.4
click at [3, 106] on app-home "08047224946 Select Location × Champspot Hair Studio Pvt Ltd, Chembur WhatsApp S…" at bounding box center [198, 72] width 396 height 211
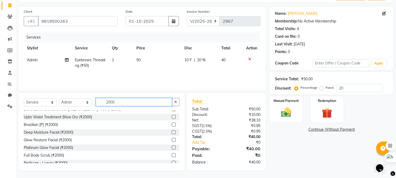
scroll to position [54, 0]
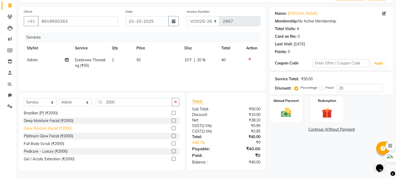
click at [58, 127] on div "Glow Restore Facial (₹2000)" at bounding box center [48, 129] width 48 height 6
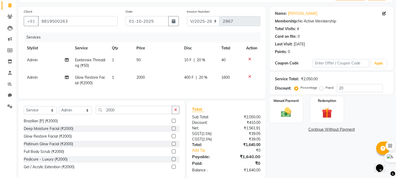
scroll to position [46, 0]
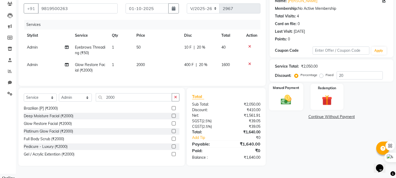
click at [291, 96] on img at bounding box center [286, 100] width 17 height 12
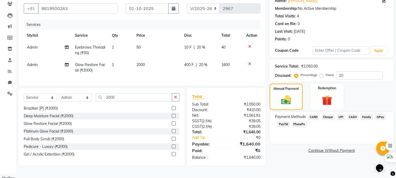
click at [341, 116] on span "UPI" at bounding box center [341, 117] width 8 height 6
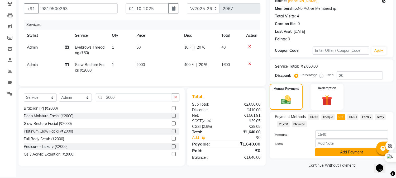
click at [334, 153] on button "Add Payment" at bounding box center [351, 152] width 73 height 8
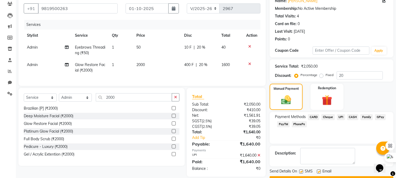
scroll to position [59, 0]
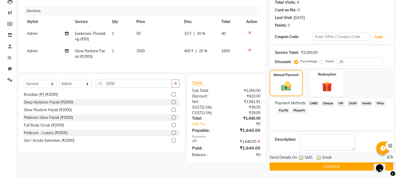
click at [320, 165] on button "Checkout" at bounding box center [332, 166] width 124 height 8
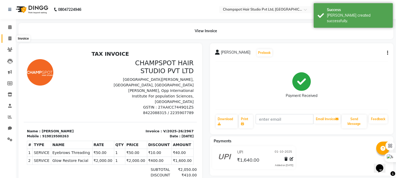
click at [9, 39] on icon at bounding box center [9, 38] width 3 height 4
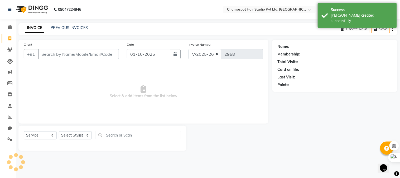
click at [65, 52] on input "Client" at bounding box center [78, 54] width 81 height 10
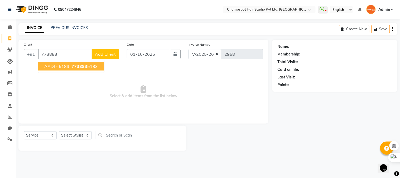
click at [79, 66] on span "773883" at bounding box center [80, 66] width 16 height 5
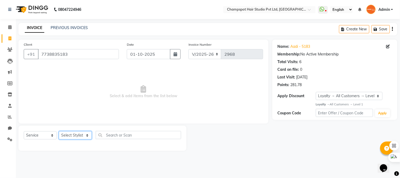
click at [84, 136] on select "Select Stylist Admin [PERSON_NAME] [PERSON_NAME] [PERSON_NAME] [PERSON_NAME] [P…" at bounding box center [75, 135] width 33 height 8
click at [59, 131] on select "Select Stylist Admin [PERSON_NAME] [PERSON_NAME] [PERSON_NAME] [PERSON_NAME] [P…" at bounding box center [75, 135] width 33 height 8
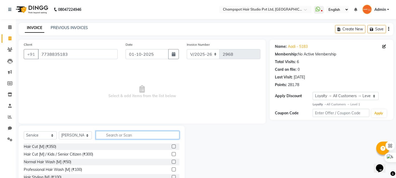
drag, startPoint x: 117, startPoint y: 136, endPoint x: 116, endPoint y: 131, distance: 4.8
click at [116, 134] on input "text" at bounding box center [138, 135] width 84 height 8
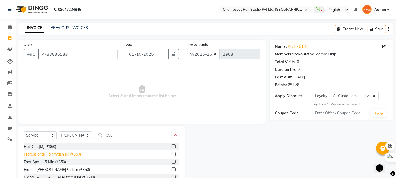
click at [38, 153] on div "Professional Hair Wash [F] (₹350)" at bounding box center [52, 154] width 57 height 6
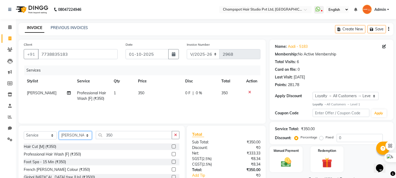
click at [79, 135] on select "Select Stylist Admin [PERSON_NAME] [PERSON_NAME] [PERSON_NAME] [PERSON_NAME] [P…" at bounding box center [75, 135] width 33 height 8
click at [59, 131] on select "Select Stylist Admin [PERSON_NAME] [PERSON_NAME] [PERSON_NAME] [PERSON_NAME] [P…" at bounding box center [75, 135] width 33 height 8
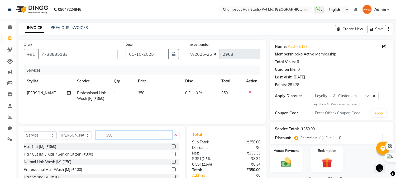
drag, startPoint x: 120, startPoint y: 133, endPoint x: 71, endPoint y: 135, distance: 49.1
click at [71, 135] on div "Select Service Product Membership Package Voucher Prepaid Gift Card Select Styl…" at bounding box center [102, 137] width 156 height 12
click at [61, 131] on div "Select Service Product Membership Package Voucher Prepaid Gift Card Select Styl…" at bounding box center [102, 137] width 156 height 12
click at [68, 135] on select "Select Stylist Admin [PERSON_NAME] [PERSON_NAME] [PERSON_NAME] [PERSON_NAME] [P…" at bounding box center [75, 135] width 33 height 8
click at [59, 131] on select "Select Stylist Admin [PERSON_NAME] [PERSON_NAME] [PERSON_NAME] [PERSON_NAME] [P…" at bounding box center [75, 135] width 33 height 8
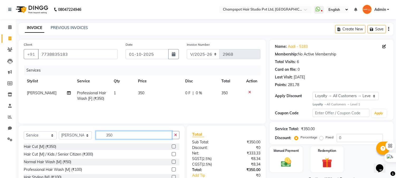
drag, startPoint x: 119, startPoint y: 138, endPoint x: 83, endPoint y: 134, distance: 36.4
click at [85, 134] on div "Select Service Product Membership Package Voucher Prepaid Gift Card Select Styl…" at bounding box center [102, 137] width 156 height 12
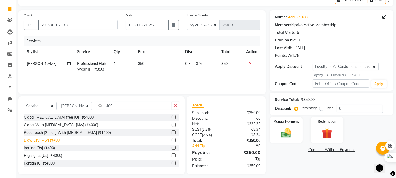
click at [47, 142] on div "Blow Dry [Mw] (₹400)" at bounding box center [42, 140] width 37 height 6
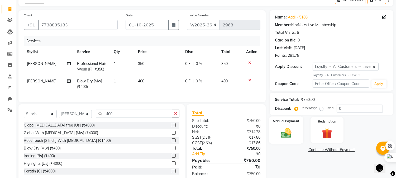
scroll to position [46, 0]
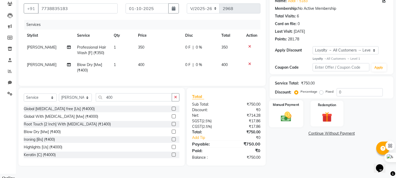
click at [281, 114] on img at bounding box center [286, 116] width 17 height 12
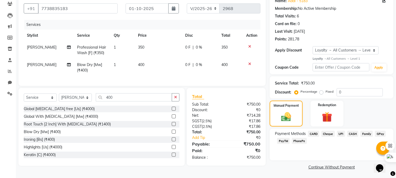
click at [340, 133] on span "UPI" at bounding box center [341, 134] width 8 height 6
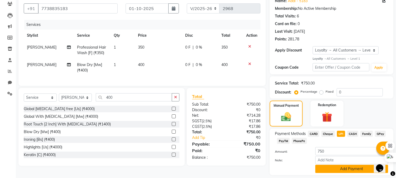
scroll to position [61, 0]
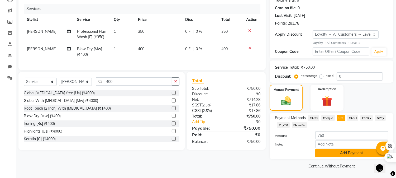
click at [345, 153] on button "Add Payment" at bounding box center [351, 153] width 73 height 8
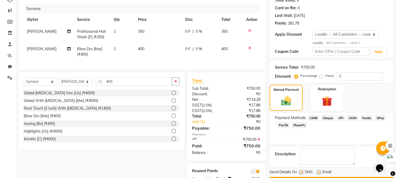
scroll to position [83, 0]
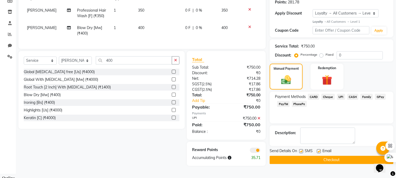
click at [321, 156] on button "Checkout" at bounding box center [332, 160] width 124 height 8
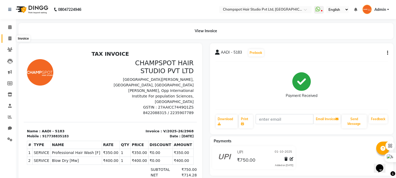
click at [12, 38] on span at bounding box center [9, 39] width 9 height 6
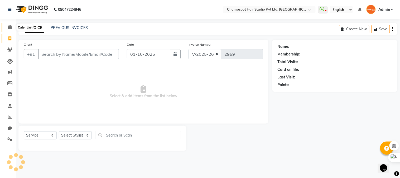
click at [12, 25] on span at bounding box center [9, 27] width 9 height 6
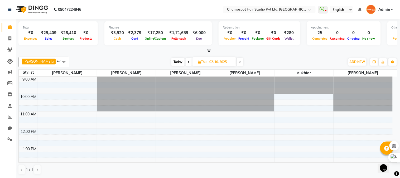
click at [207, 50] on span at bounding box center [208, 51] width 6 height 6
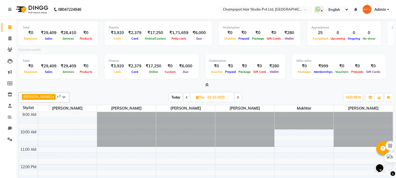
click at [170, 96] on span "Today" at bounding box center [175, 97] width 13 height 8
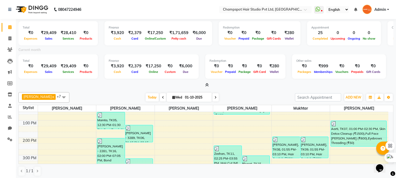
scroll to position [29, 0]
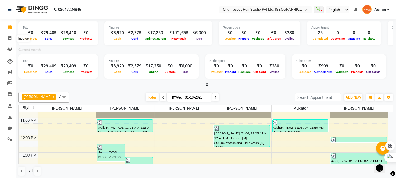
click at [13, 36] on span at bounding box center [9, 39] width 9 height 6
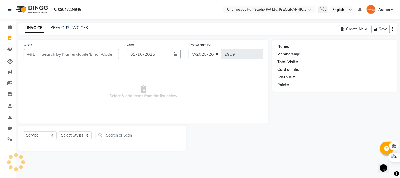
click at [77, 55] on input "Client" at bounding box center [78, 54] width 81 height 10
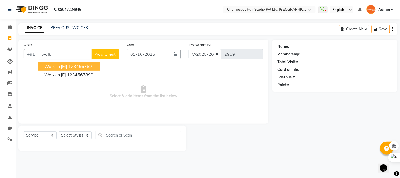
click at [58, 62] on button "Walk-In [M] 123456789" at bounding box center [69, 66] width 62 height 8
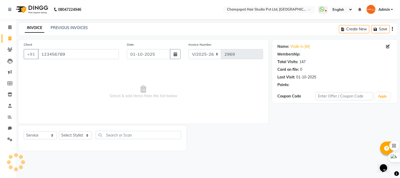
click at [72, 131] on div "Select Service Product Membership Package Voucher Prepaid Gift Card Select Styl…" at bounding box center [103, 137] width 158 height 12
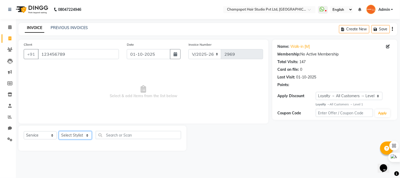
click at [72, 134] on select "Select Stylist Admin [PERSON_NAME] [PERSON_NAME] [PERSON_NAME] [PERSON_NAME] [P…" at bounding box center [75, 135] width 33 height 8
click at [59, 131] on select "Select Stylist Admin [PERSON_NAME] [PERSON_NAME] [PERSON_NAME] [PERSON_NAME] [P…" at bounding box center [75, 135] width 33 height 8
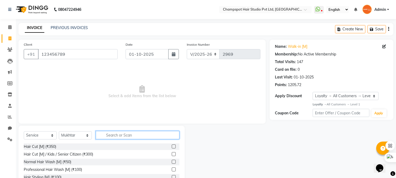
click at [124, 136] on input "text" at bounding box center [138, 135] width 84 height 8
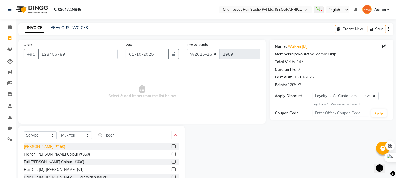
click at [32, 144] on div "[PERSON_NAME] (₹150)" at bounding box center [44, 147] width 41 height 6
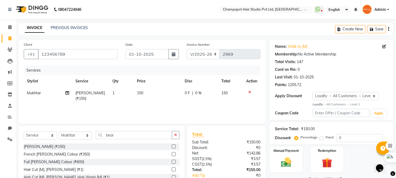
scroll to position [33, 0]
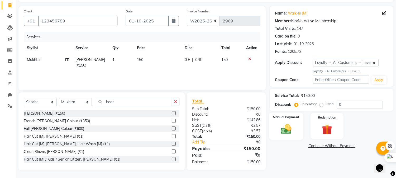
click at [281, 127] on img at bounding box center [286, 129] width 17 height 12
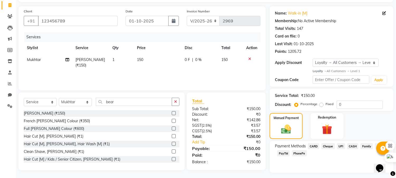
click at [343, 145] on span "UPI" at bounding box center [341, 146] width 8 height 6
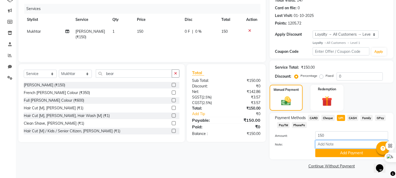
click at [346, 148] on input "Note:" at bounding box center [351, 144] width 73 height 8
click at [342, 154] on button "Add Payment" at bounding box center [351, 153] width 73 height 8
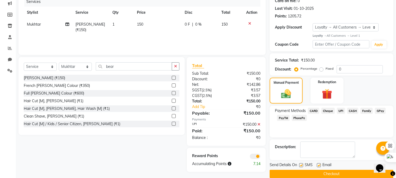
scroll to position [77, 0]
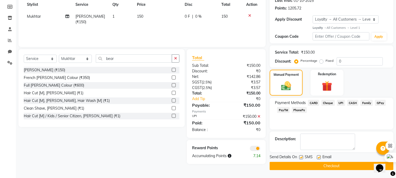
click at [330, 165] on button "Checkout" at bounding box center [332, 166] width 124 height 8
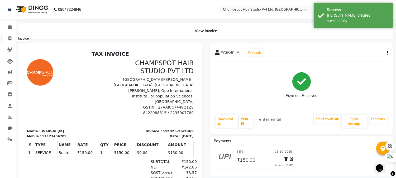
click at [9, 40] on icon at bounding box center [9, 38] width 3 height 4
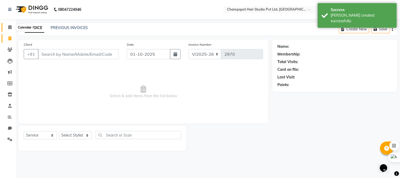
click at [10, 26] on icon at bounding box center [9, 27] width 3 height 4
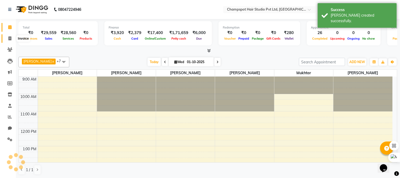
click at [10, 36] on icon at bounding box center [9, 38] width 3 height 4
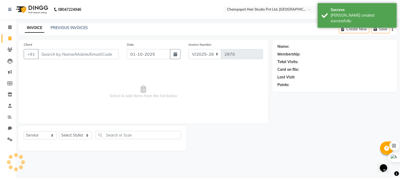
click at [74, 59] on div "Client +91" at bounding box center [71, 53] width 103 height 22
click at [75, 56] on input "Client" at bounding box center [78, 54] width 81 height 10
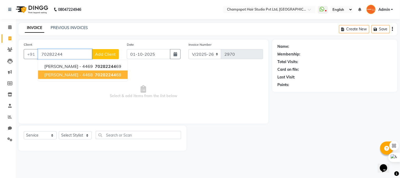
click at [59, 76] on span "[PERSON_NAME] - 4468" at bounding box center [68, 74] width 49 height 5
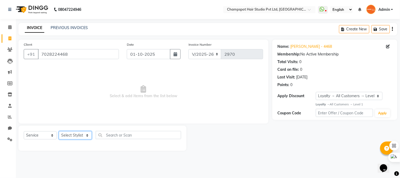
click at [83, 137] on select "Select Stylist Admin [PERSON_NAME] [PERSON_NAME] [PERSON_NAME] [PERSON_NAME] [P…" at bounding box center [75, 135] width 33 height 8
click at [59, 131] on select "Select Stylist Admin [PERSON_NAME] [PERSON_NAME] [PERSON_NAME] [PERSON_NAME] [P…" at bounding box center [75, 135] width 33 height 8
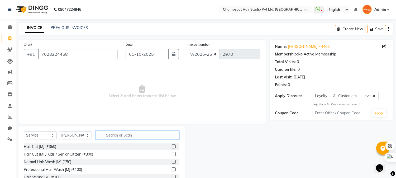
click at [123, 136] on input "text" at bounding box center [138, 135] width 84 height 8
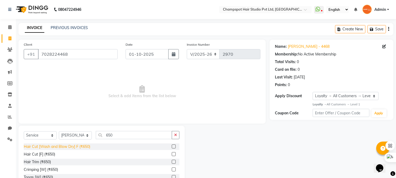
drag, startPoint x: 53, startPoint y: 145, endPoint x: 56, endPoint y: 145, distance: 2.9
click at [54, 144] on div "Hair Cut [Wash and Blow Dry] F (₹650)" at bounding box center [57, 147] width 66 height 6
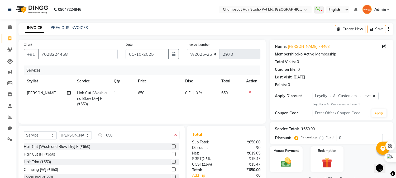
scroll to position [34, 0]
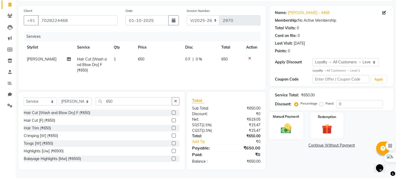
click at [288, 127] on img at bounding box center [286, 128] width 17 height 12
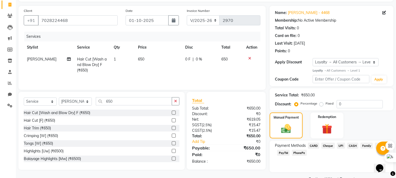
click at [341, 146] on span "UPI" at bounding box center [341, 145] width 8 height 6
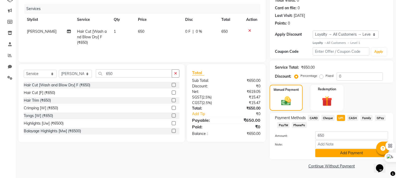
click at [334, 151] on button "Add Payment" at bounding box center [351, 153] width 73 height 8
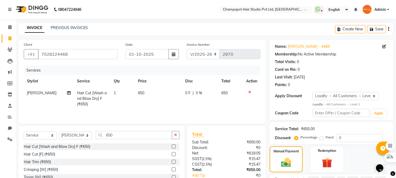
scroll to position [77, 0]
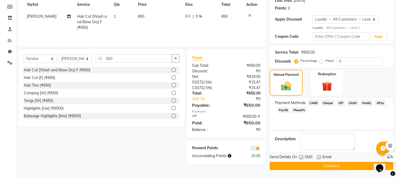
click at [312, 168] on button "Checkout" at bounding box center [332, 166] width 124 height 8
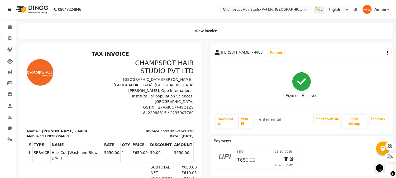
click at [6, 36] on span at bounding box center [9, 39] width 9 height 6
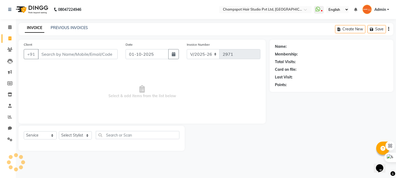
click at [75, 52] on input "Client" at bounding box center [78, 54] width 80 height 10
click at [73, 132] on select "Select Stylist" at bounding box center [75, 135] width 33 height 8
click at [73, 134] on select "Select Stylist" at bounding box center [75, 135] width 33 height 8
click at [74, 134] on select "Select Stylist Admin [PERSON_NAME] [PERSON_NAME] [PERSON_NAME] [PERSON_NAME] [P…" at bounding box center [75, 135] width 33 height 8
click at [59, 131] on select "Select Stylist Admin [PERSON_NAME] [PERSON_NAME] [PERSON_NAME] [PERSON_NAME] [P…" at bounding box center [75, 135] width 33 height 8
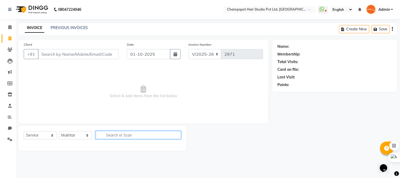
click at [136, 134] on input "text" at bounding box center [138, 135] width 85 height 8
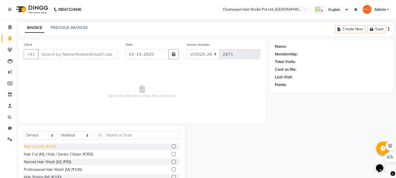
click at [42, 146] on div "Hair Cut [M] (₹350)" at bounding box center [40, 147] width 32 height 6
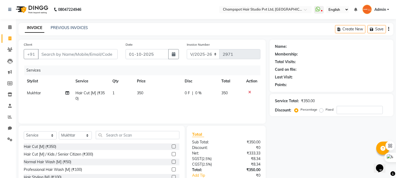
click at [285, 135] on div "Name: Membership: Total Visits: Card on file: Last Visit: Points: Service Total…" at bounding box center [334, 122] width 128 height 164
drag, startPoint x: 53, startPoint y: 51, endPoint x: 40, endPoint y: 35, distance: 21.4
click at [52, 50] on input "Client" at bounding box center [78, 54] width 80 height 10
click at [110, 53] on span "Add Client" at bounding box center [104, 53] width 21 height 5
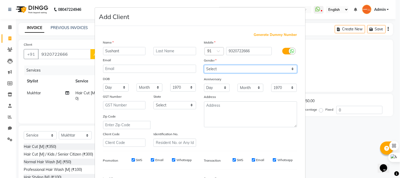
click at [217, 69] on select "Select [DEMOGRAPHIC_DATA] [DEMOGRAPHIC_DATA] Other Prefer Not To Say" at bounding box center [250, 69] width 93 height 8
click at [204, 65] on select "Select [DEMOGRAPHIC_DATA] [DEMOGRAPHIC_DATA] Other Prefer Not To Say" at bounding box center [250, 69] width 93 height 8
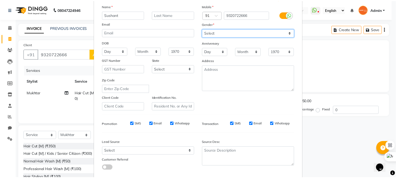
scroll to position [66, 0]
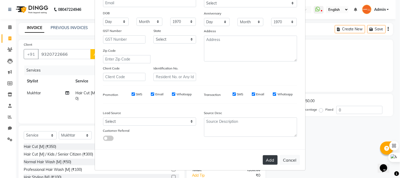
click at [270, 162] on button "Add" at bounding box center [270, 159] width 15 height 9
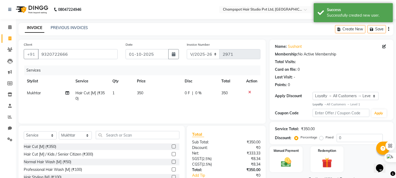
scroll to position [33, 0]
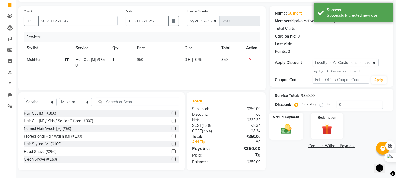
click at [292, 130] on img at bounding box center [286, 129] width 17 height 12
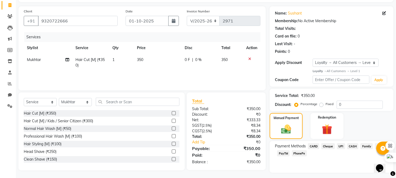
drag, startPoint x: 349, startPoint y: 145, endPoint x: 352, endPoint y: 153, distance: 8.6
click at [349, 145] on span "CASH" at bounding box center [352, 146] width 11 height 6
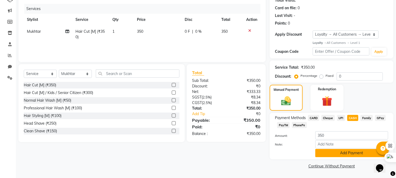
click at [353, 154] on button "Add Payment" at bounding box center [351, 153] width 73 height 8
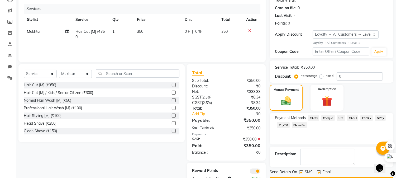
scroll to position [78, 0]
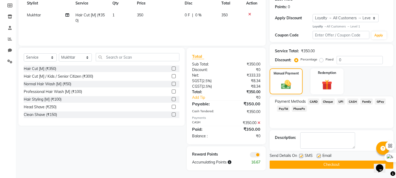
click at [320, 163] on button "Checkout" at bounding box center [332, 164] width 124 height 8
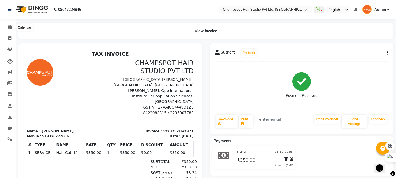
click at [8, 26] on icon at bounding box center [9, 27] width 3 height 4
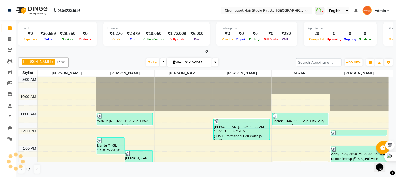
scroll to position [131, 0]
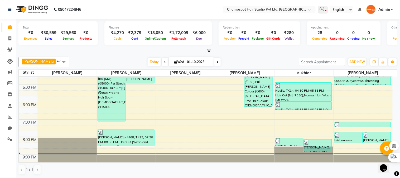
click at [208, 52] on icon at bounding box center [208, 51] width 3 height 4
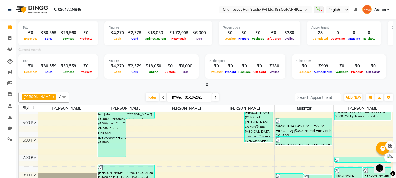
click at [207, 83] on icon at bounding box center [206, 85] width 3 height 4
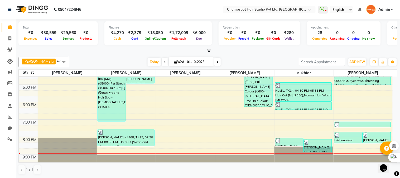
click at [211, 53] on span at bounding box center [208, 51] width 6 height 6
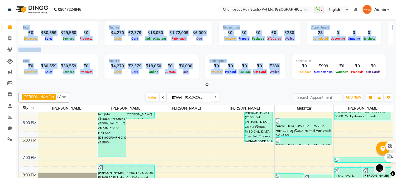
drag, startPoint x: 22, startPoint y: 27, endPoint x: 287, endPoint y: 66, distance: 267.5
click at [287, 66] on div "Total ₹0 Expenses ₹30,559 Sales ₹29,560 Services ₹0 Products Finance ₹4,270 Cas…" at bounding box center [205, 53] width 375 height 69
click at [232, 51] on div "Current month" at bounding box center [206, 50] width 383 height 7
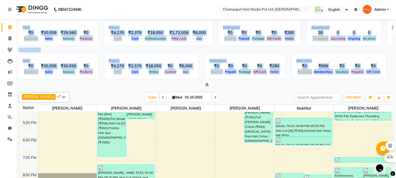
scroll to position [0, 86]
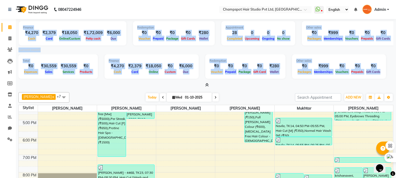
drag, startPoint x: 20, startPoint y: 27, endPoint x: 400, endPoint y: 77, distance: 383.5
click at [396, 77] on html "08047224946 Select Location × Champspot Hair Studio Pvt Ltd, Chembur WhatsApp S…" at bounding box center [198, 89] width 396 height 178
click at [290, 43] on div "Total ₹0 Expenses ₹30,559 Sales ₹29,560 Services ₹0 Products Finance ₹4,270 Cas…" at bounding box center [205, 34] width 375 height 26
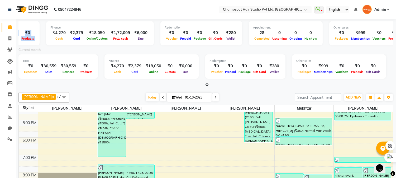
scroll to position [0, 0]
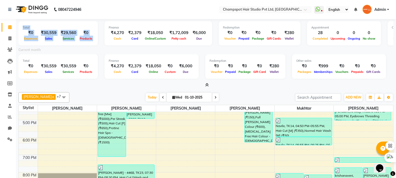
drag, startPoint x: 19, startPoint y: 28, endPoint x: 16, endPoint y: 32, distance: 5.2
click at [16, 32] on div "Total ₹0 Expenses ₹30,559 Sales ₹29,560 Services ₹0 Products Finance ₹4,270 Cas…" at bounding box center [206, 116] width 380 height 194
click at [21, 26] on div "Total ₹0 Expenses ₹30,559 Sales ₹29,560 Services ₹0 Products" at bounding box center [57, 33] width 79 height 24
click at [23, 23] on div "Total ₹0 Expenses ₹30,559 Sales ₹29,560 Services ₹0 Products" at bounding box center [57, 33] width 79 height 24
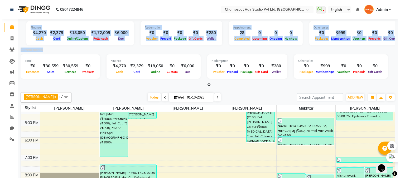
scroll to position [0, 86]
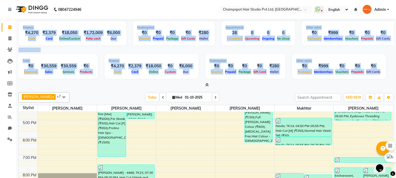
drag, startPoint x: 23, startPoint y: 27, endPoint x: 384, endPoint y: 68, distance: 363.3
click at [384, 68] on div "Total ₹0 Expenses ₹30,559 Sales ₹29,560 Services ₹0 Products Finance ₹4,270 Cas…" at bounding box center [205, 53] width 375 height 69
click at [379, 64] on div "Other sales ₹0 Packages ₹999 Memberships ₹0 Vouchers ₹0 Prepaids ₹0 Gift Cards" at bounding box center [339, 66] width 94 height 24
drag, startPoint x: 385, startPoint y: 66, endPoint x: 22, endPoint y: 23, distance: 365.4
click at [18, 26] on div "Total ₹0 Expenses ₹30,559 Sales ₹29,560 Services ₹0 Products Finance ₹4,270 Cas…" at bounding box center [206, 116] width 380 height 194
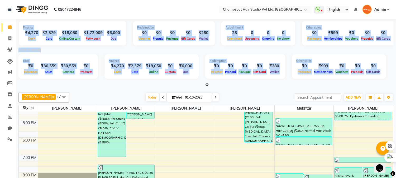
click at [23, 27] on div "Finance" at bounding box center [72, 27] width 99 height 4
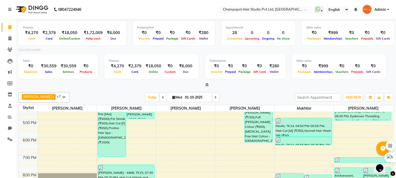
click at [378, 9] on span "Admin" at bounding box center [380, 10] width 12 height 6
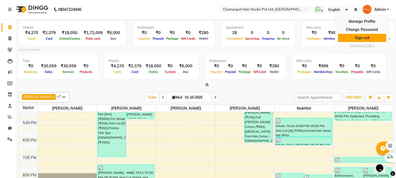
click at [361, 37] on link "Sign out" at bounding box center [362, 38] width 48 height 8
